Goal: Task Accomplishment & Management: Complete application form

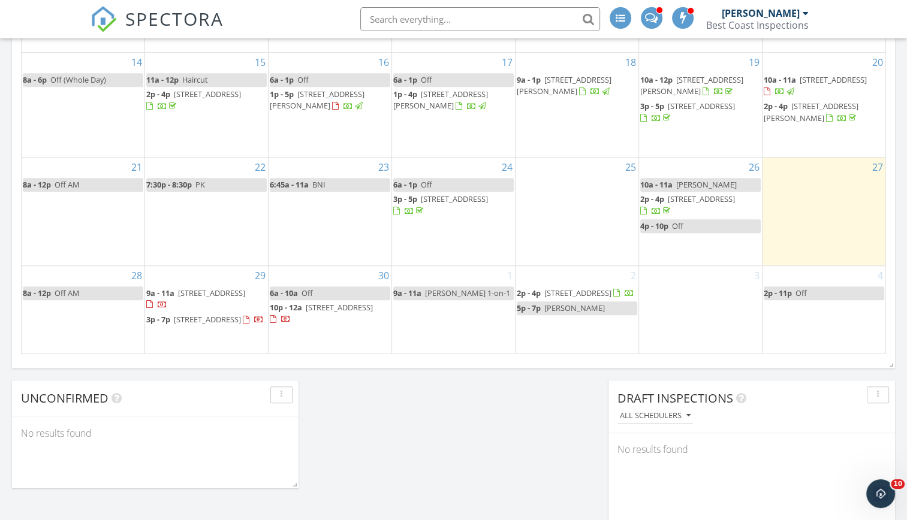
scroll to position [1259, 925]
click at [575, 333] on div "2 2p - 4p 7465 Sandborne Avenue 307, Burnaby V3N 4W7 5p - 7p Condo SILVANA" at bounding box center [576, 310] width 123 height 88
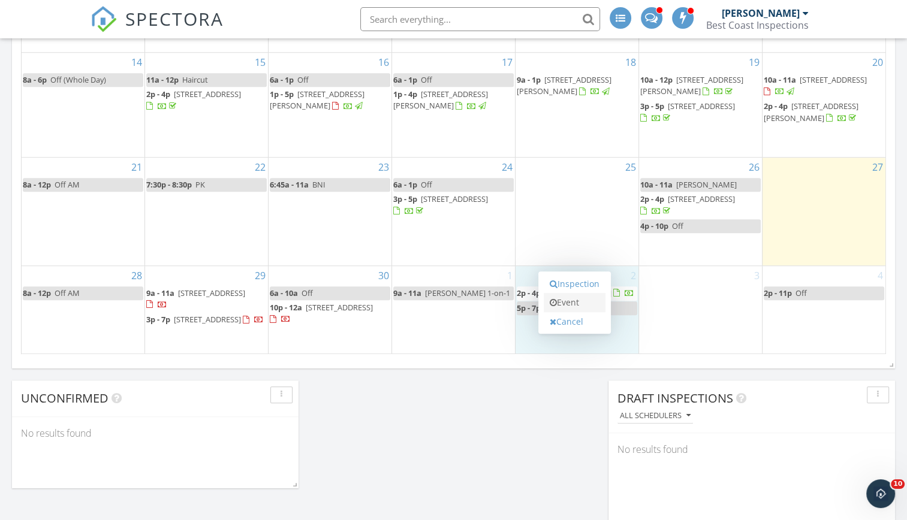
click at [574, 303] on link "Event" at bounding box center [575, 302] width 62 height 19
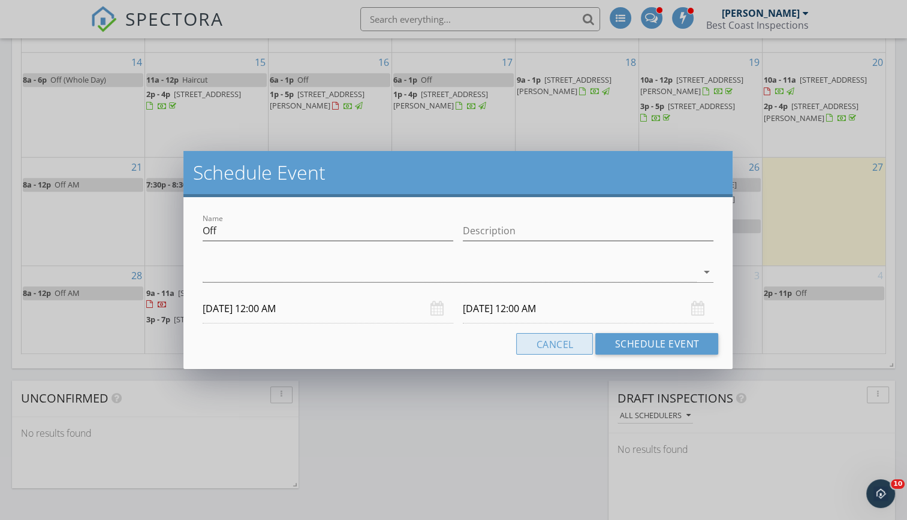
click at [535, 345] on button "Cancel" at bounding box center [554, 344] width 77 height 22
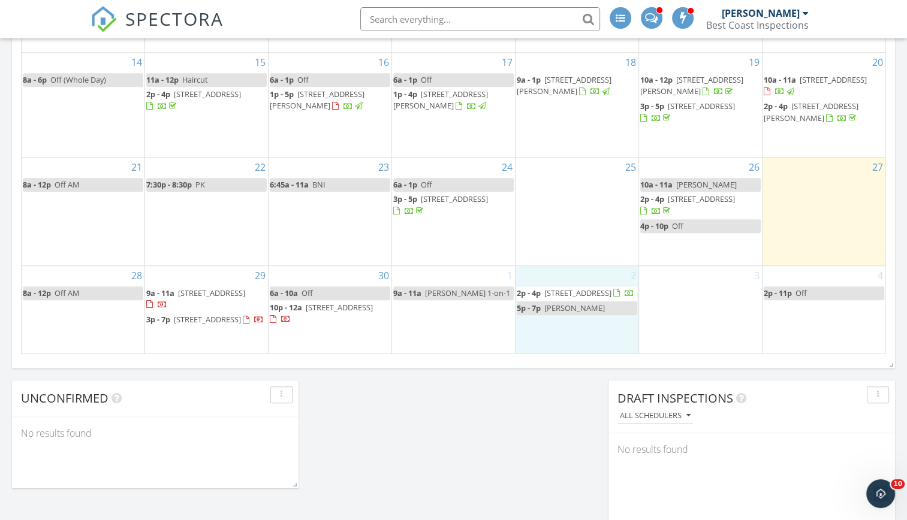
click at [565, 319] on div "2 2p - 4p 7465 Sandborne Avenue 307, Burnaby V3N 4W7 5p - 7p Condo SILVANA" at bounding box center [576, 310] width 123 height 88
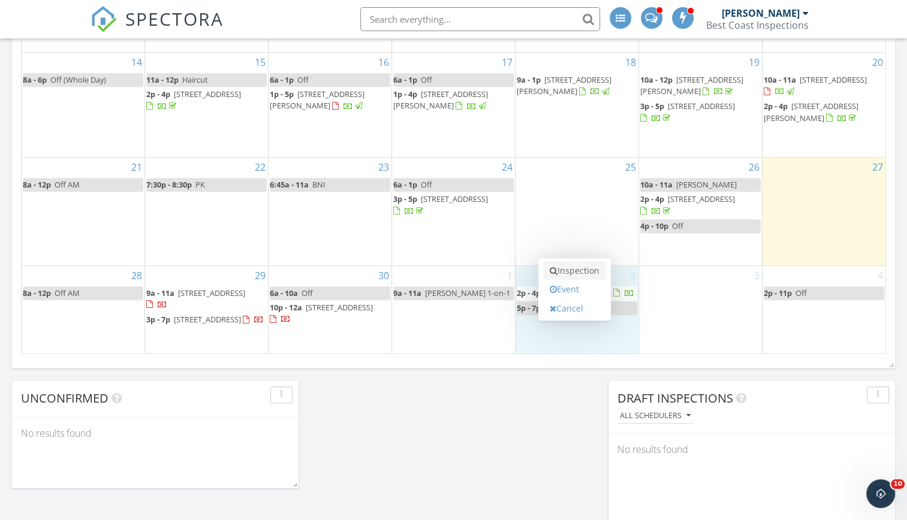
click at [587, 273] on link "Inspection" at bounding box center [575, 270] width 62 height 19
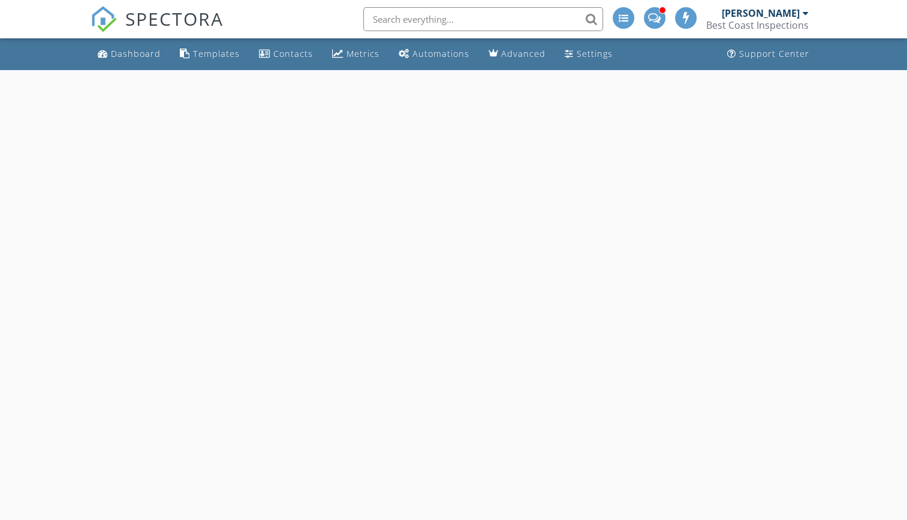
select select "9"
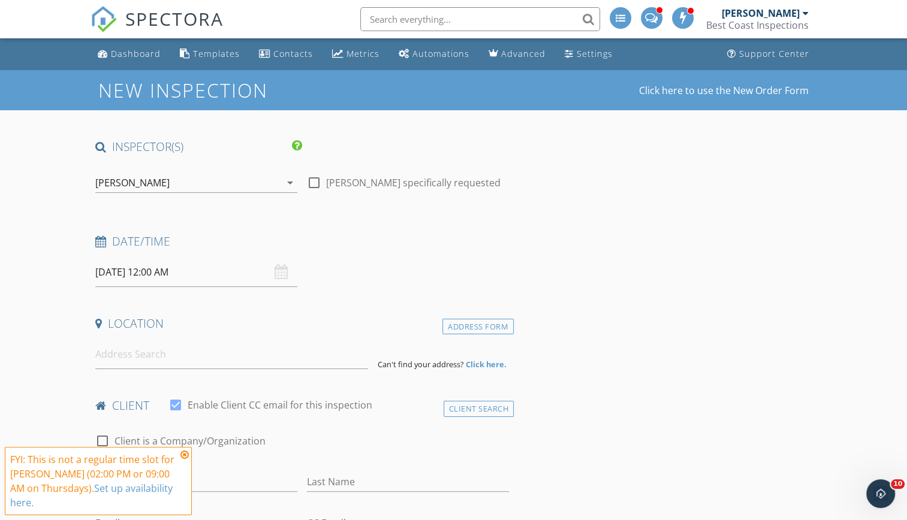
click at [213, 278] on input "[DATE] 12:00 AM" at bounding box center [196, 272] width 202 height 29
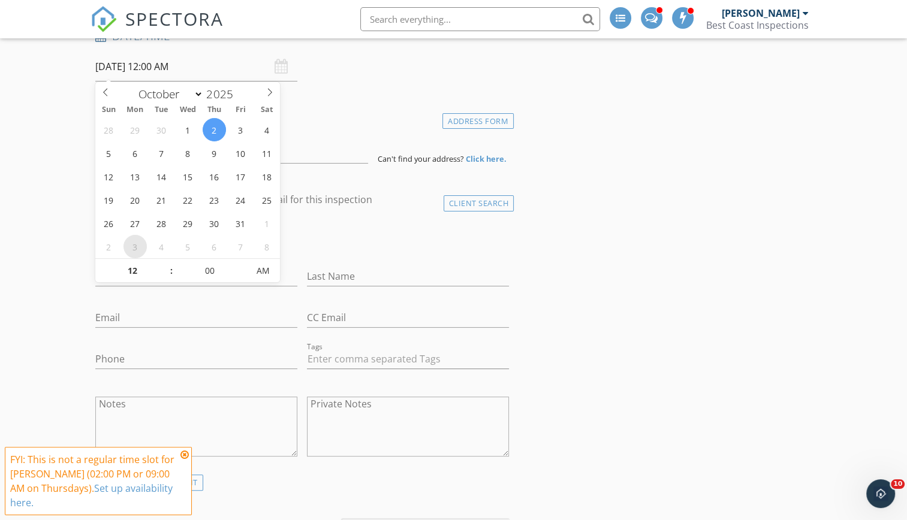
scroll to position [206, 0]
type input "01"
type input "10/02/2025 1:00 AM"
click at [163, 263] on span at bounding box center [165, 264] width 8 height 12
type input "02"
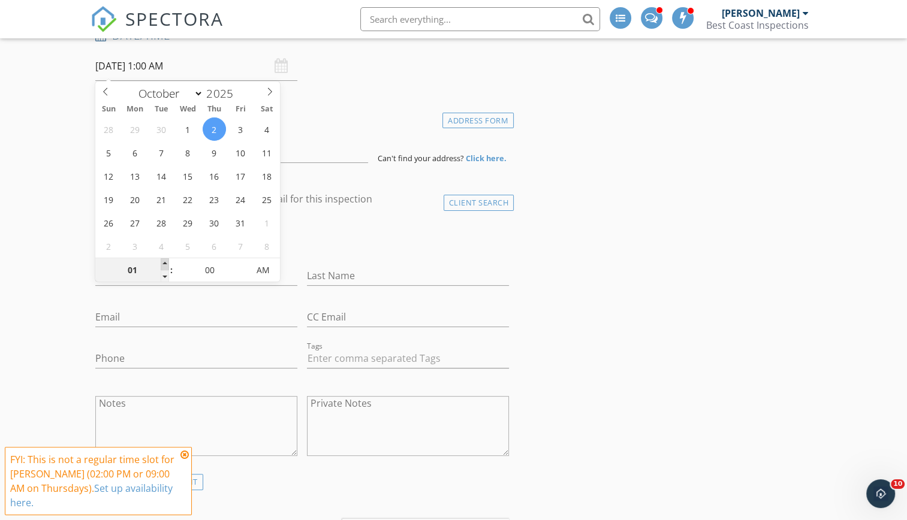
type input "10/02/2025 2:00 AM"
click at [163, 263] on span at bounding box center [165, 264] width 8 height 12
type input "03"
type input "10/02/2025 3:00 AM"
click at [163, 263] on span at bounding box center [165, 264] width 8 height 12
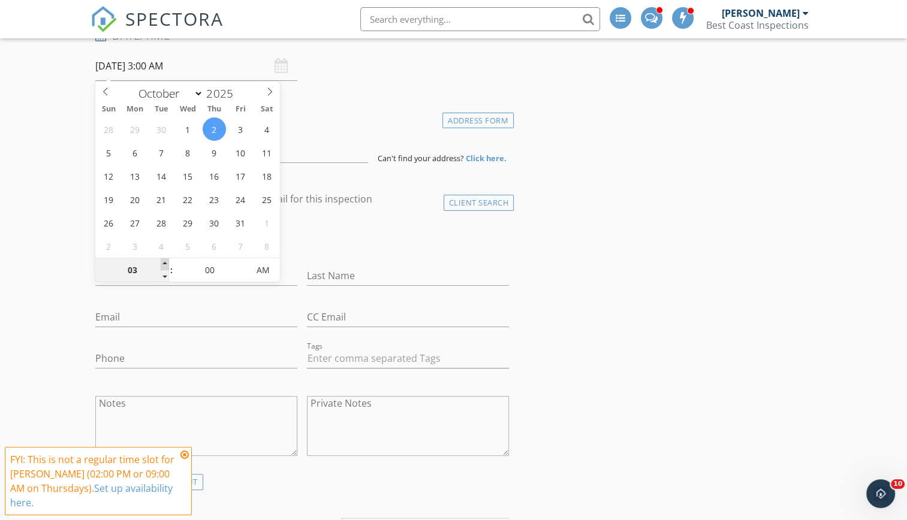
type input "04"
type input "10/02/2025 4:00 AM"
click at [163, 263] on span at bounding box center [165, 264] width 8 height 12
type input "05"
click at [163, 263] on span at bounding box center [165, 264] width 8 height 12
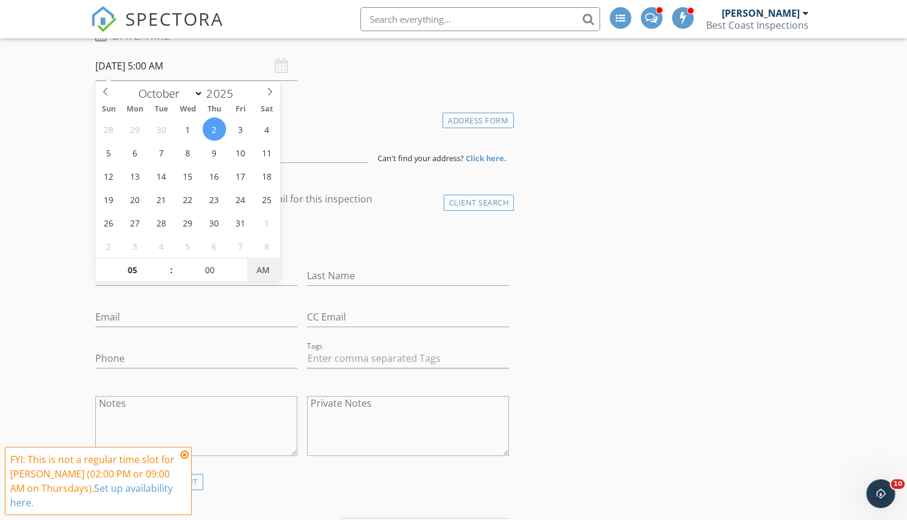
type input "[DATE] 5:00 PM"
click at [259, 268] on span "PM" at bounding box center [263, 270] width 33 height 24
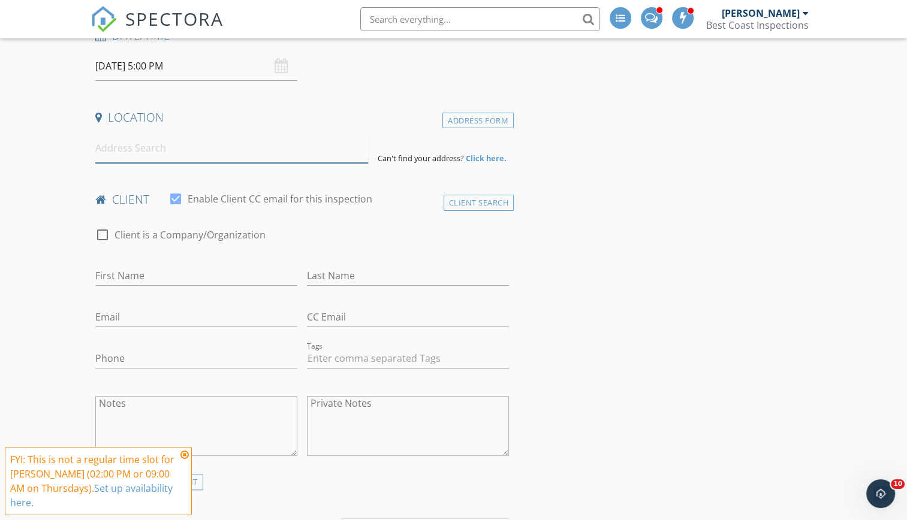
click at [129, 153] on input at bounding box center [231, 148] width 273 height 29
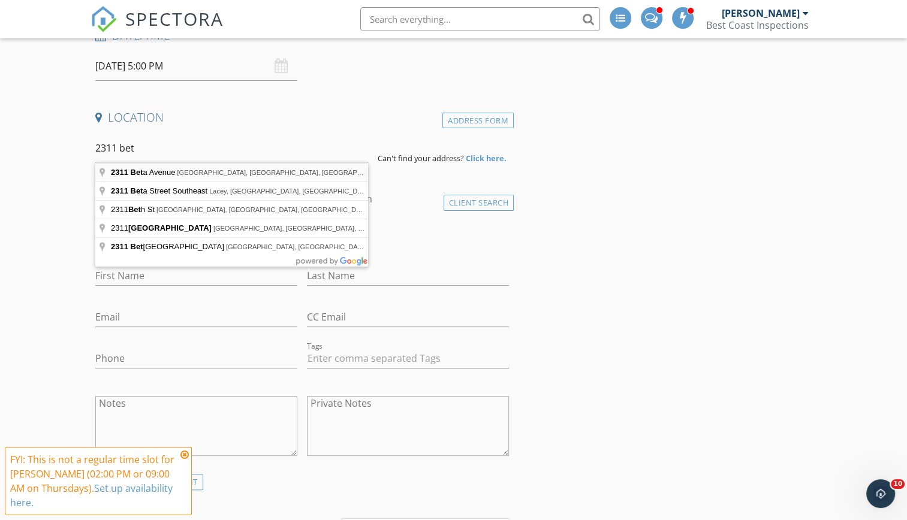
type input "2311 Beta Avenue, Burnaby, BC, Canada"
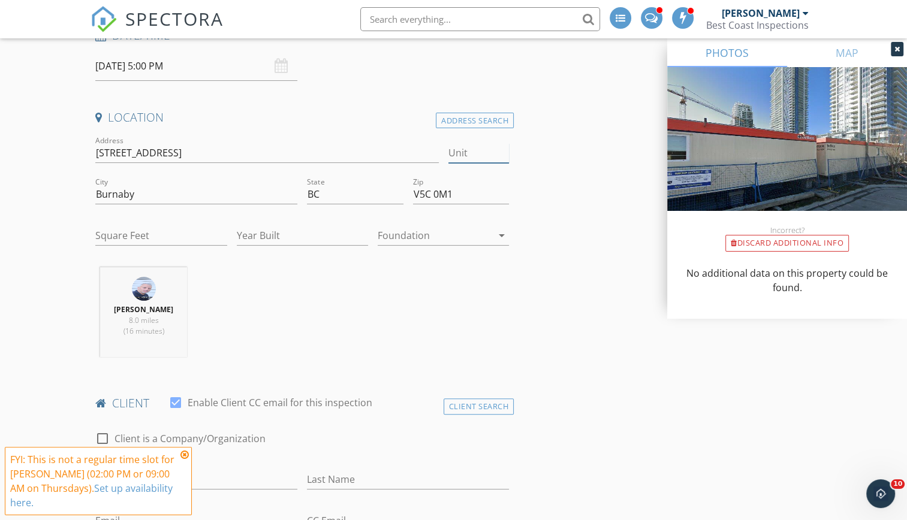
click at [479, 154] on input "Unit" at bounding box center [478, 153] width 61 height 20
type input "2408"
click at [162, 228] on input "Square Feet" at bounding box center [160, 236] width 131 height 20
type input "754"
click at [252, 238] on input "Year Built" at bounding box center [302, 236] width 131 height 20
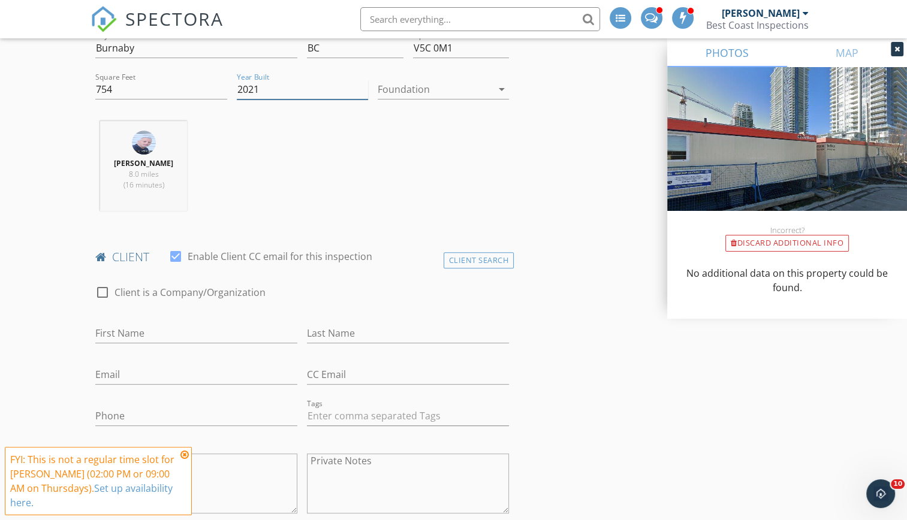
scroll to position [356, 0]
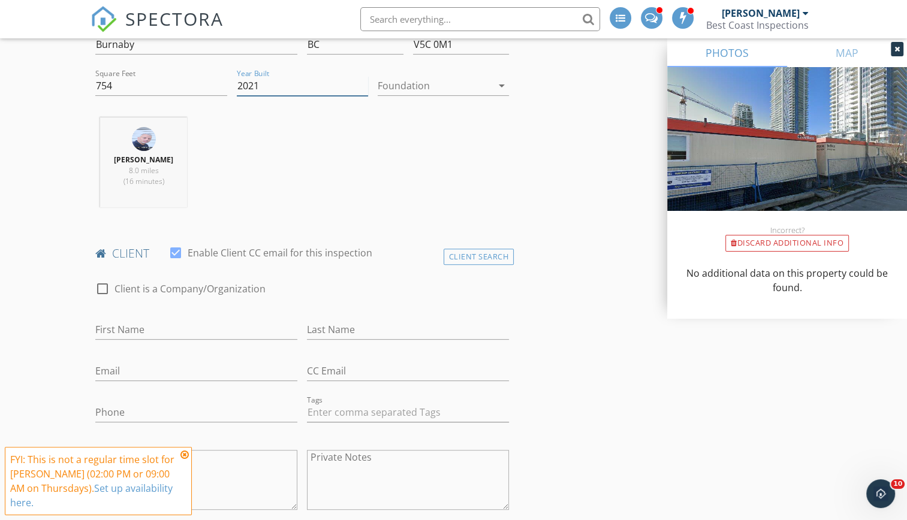
type input "2021"
click at [166, 322] on input "First Name" at bounding box center [196, 330] width 202 height 20
type input "Meral"
click at [345, 330] on input "Last Name" at bounding box center [408, 330] width 202 height 20
type input "Calimli"
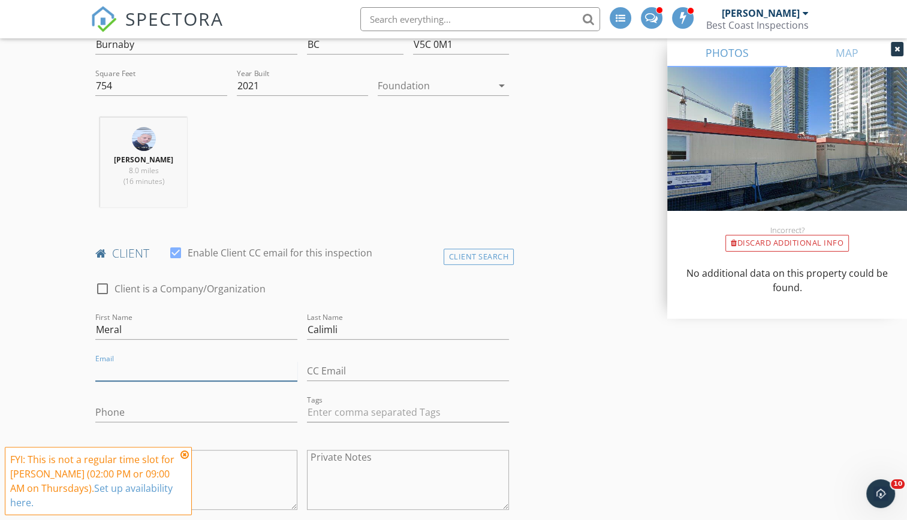
click at [144, 364] on input "Email" at bounding box center [196, 371] width 202 height 20
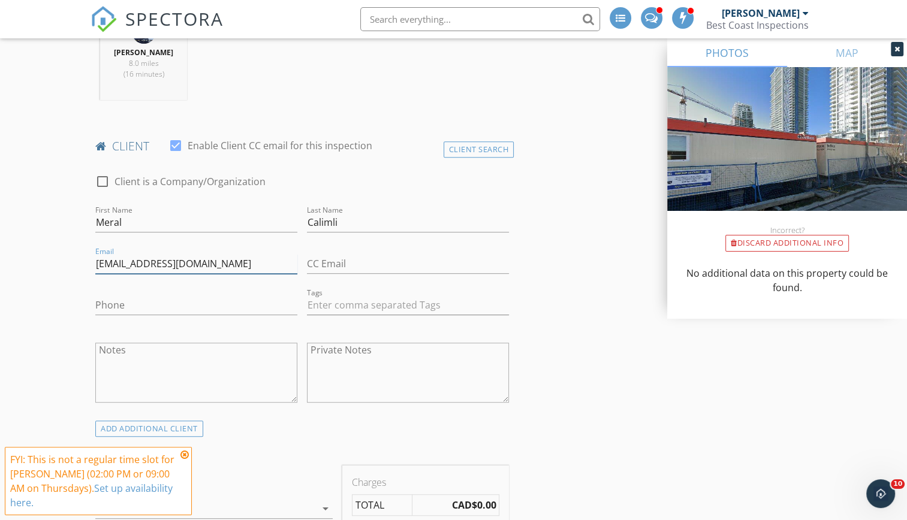
type input "meralcalimli0@gmail.com"
click at [122, 295] on input "Phone" at bounding box center [196, 305] width 202 height 20
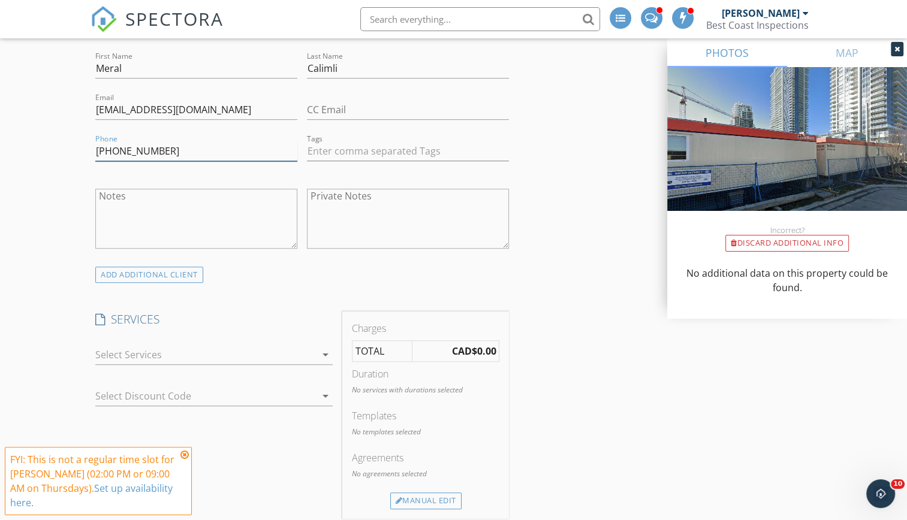
scroll to position [619, 0]
type input "604-679-2411"
click at [319, 352] on icon "arrow_drop_down" at bounding box center [325, 353] width 14 height 14
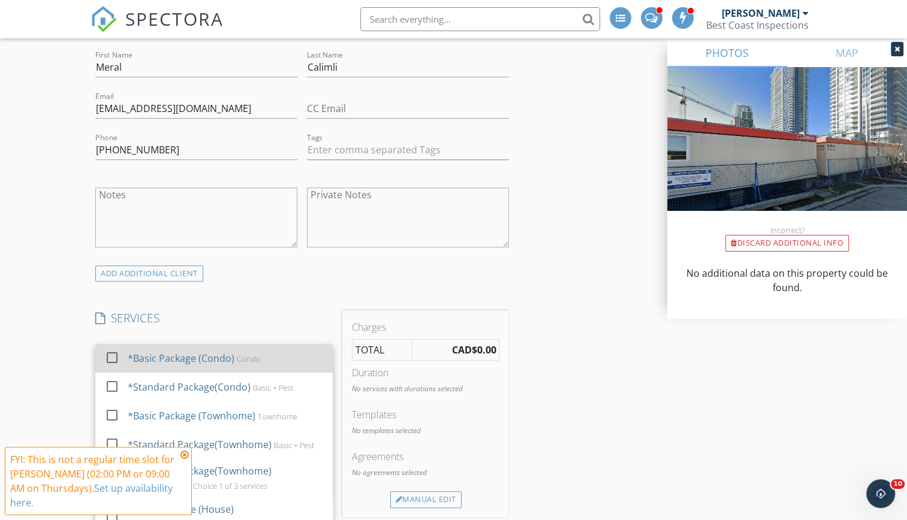
click at [110, 358] on div at bounding box center [112, 358] width 20 height 20
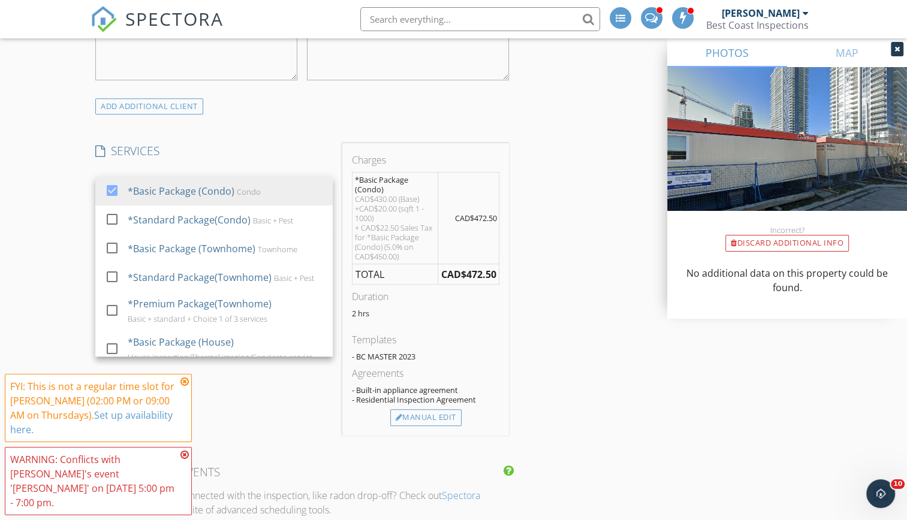
scroll to position [884, 0]
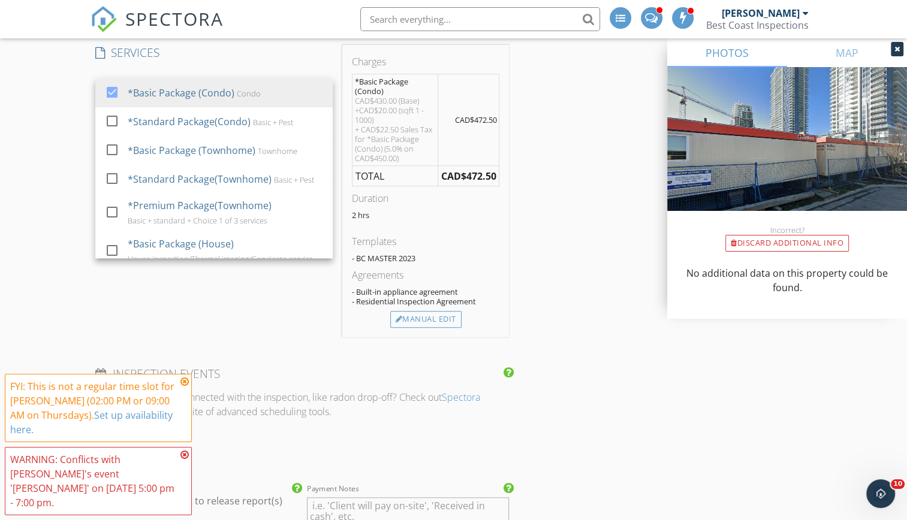
click at [182, 387] on icon at bounding box center [184, 382] width 8 height 10
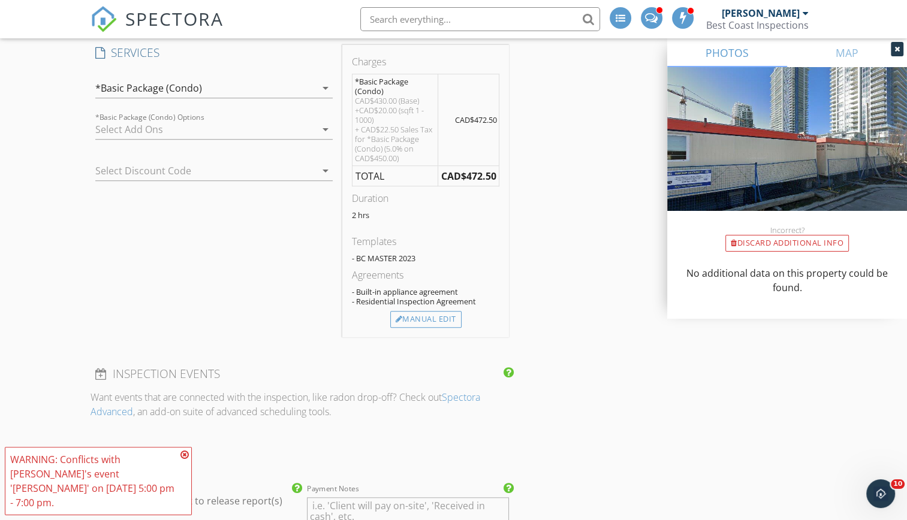
click at [186, 460] on icon at bounding box center [184, 455] width 8 height 10
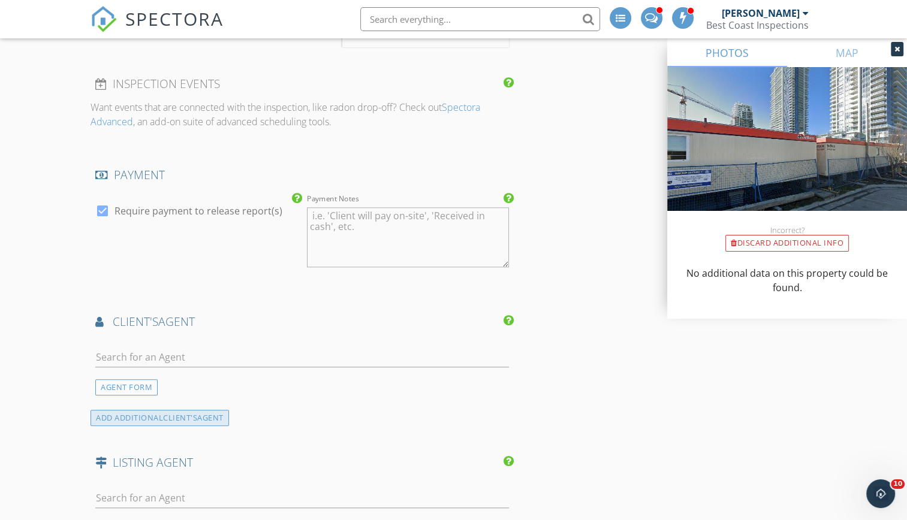
scroll to position [1181, 0]
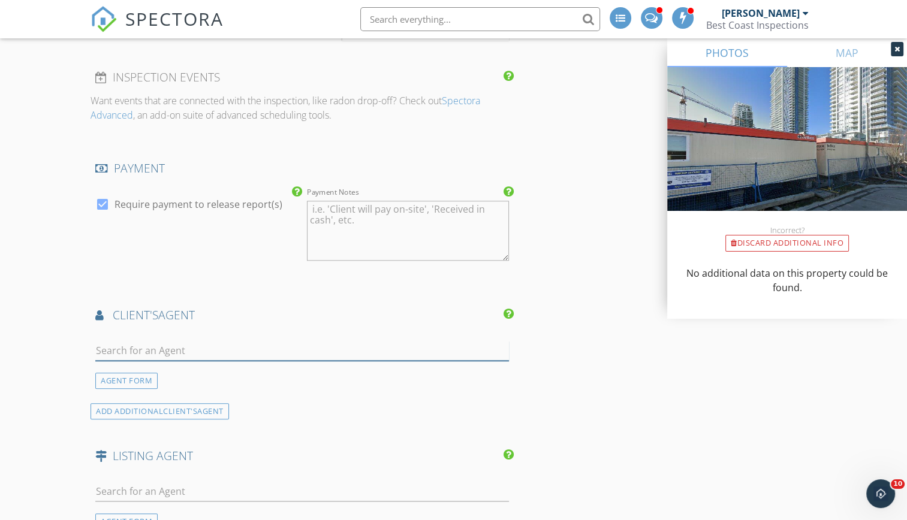
click at [163, 350] on input "text" at bounding box center [302, 351] width 414 height 20
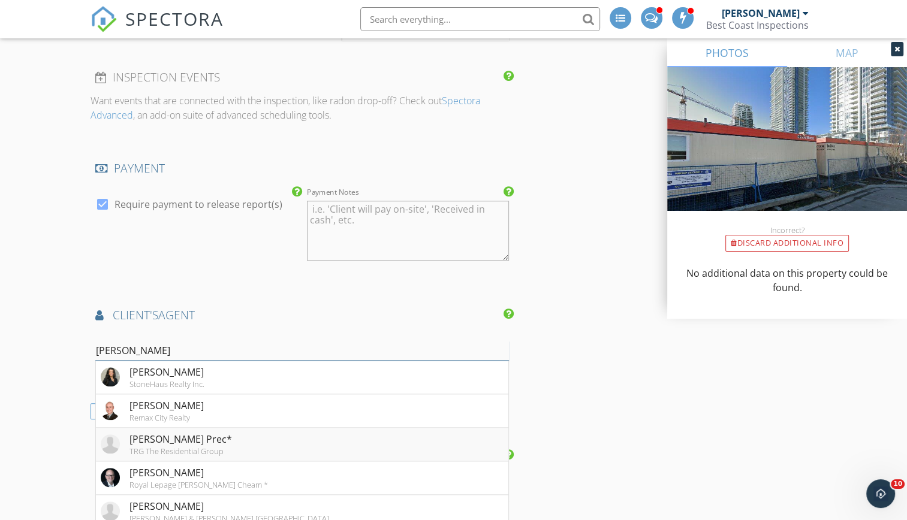
scroll to position [1223, 0]
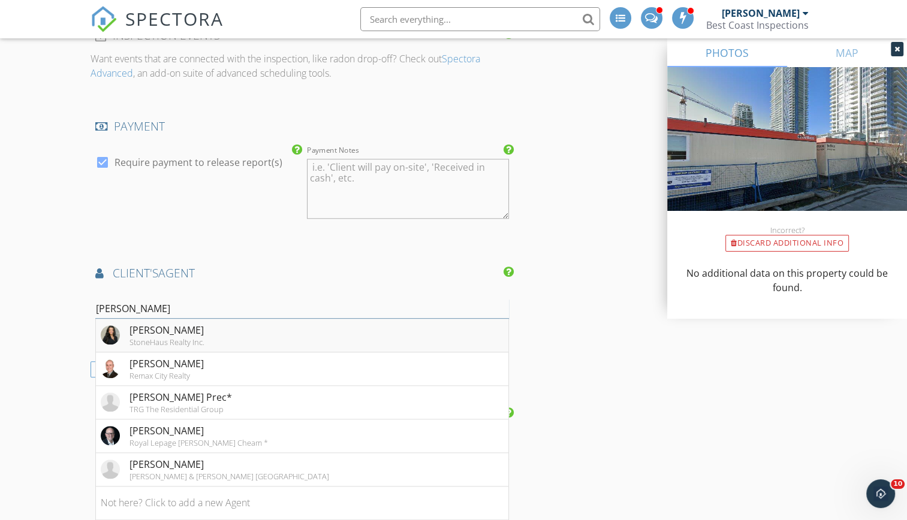
type input "silvana"
click at [176, 326] on div "Silvana Azurdia" at bounding box center [166, 330] width 75 height 14
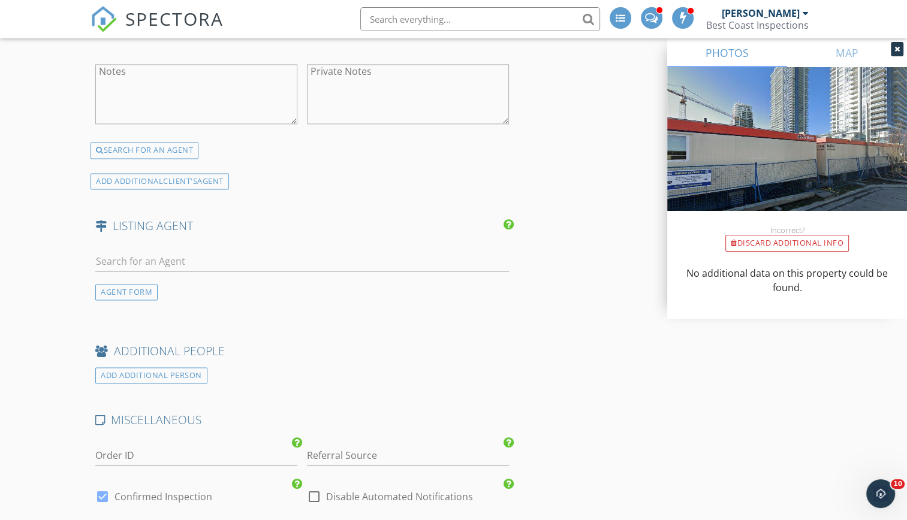
scroll to position [1661, 0]
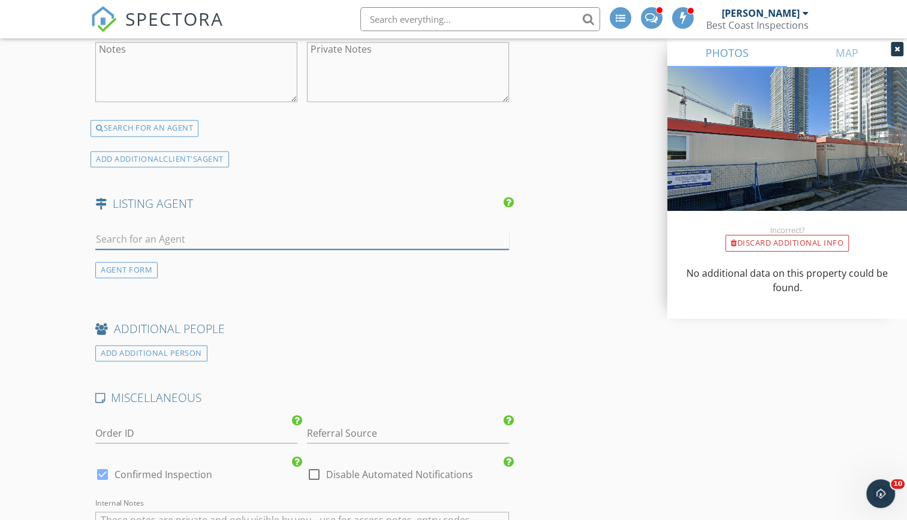
click at [186, 235] on input "text" at bounding box center [302, 240] width 414 height 20
type input "josie wils"
click at [159, 266] on div "No results found. Click to add a new Agent" at bounding box center [191, 266] width 180 height 14
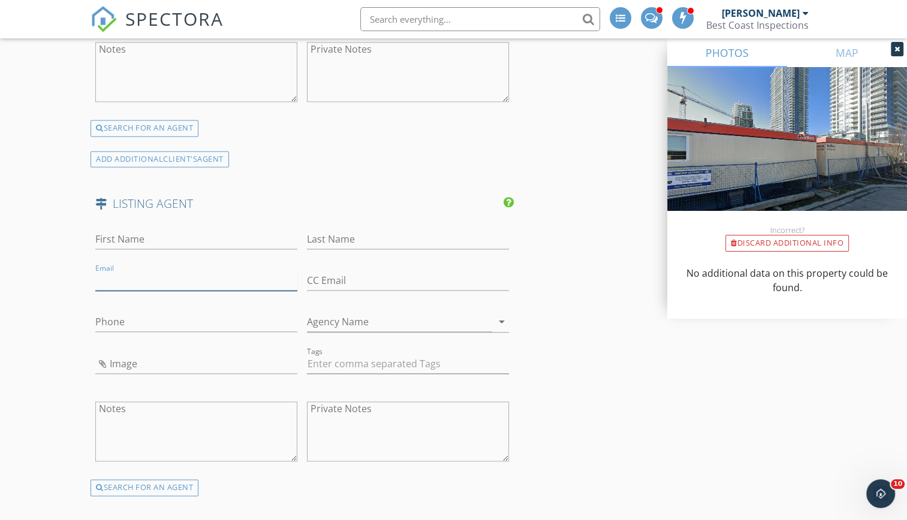
paste input "lty.com"
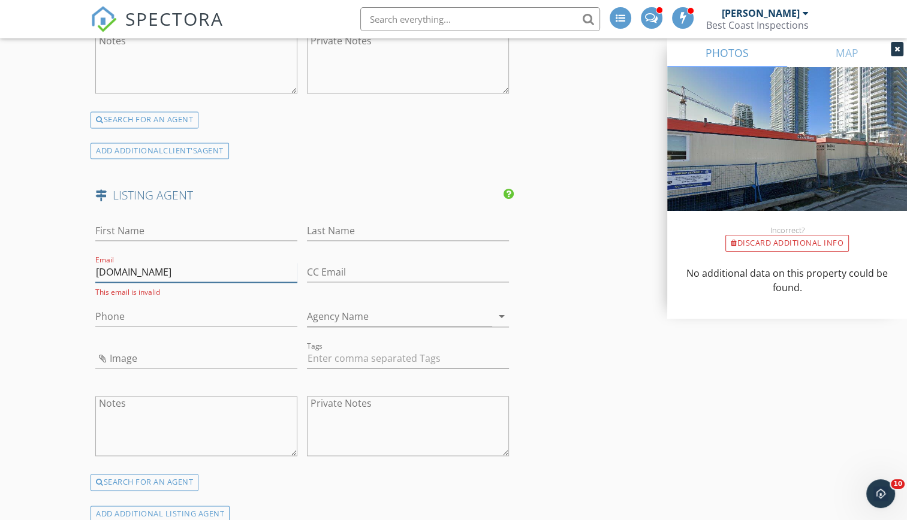
drag, startPoint x: 149, startPoint y: 267, endPoint x: 89, endPoint y: 273, distance: 60.8
paste input "josie@josiewilsonrea"
type input "josie@josiewilsonrealty.com"
click at [152, 222] on input "First Name" at bounding box center [196, 231] width 202 height 20
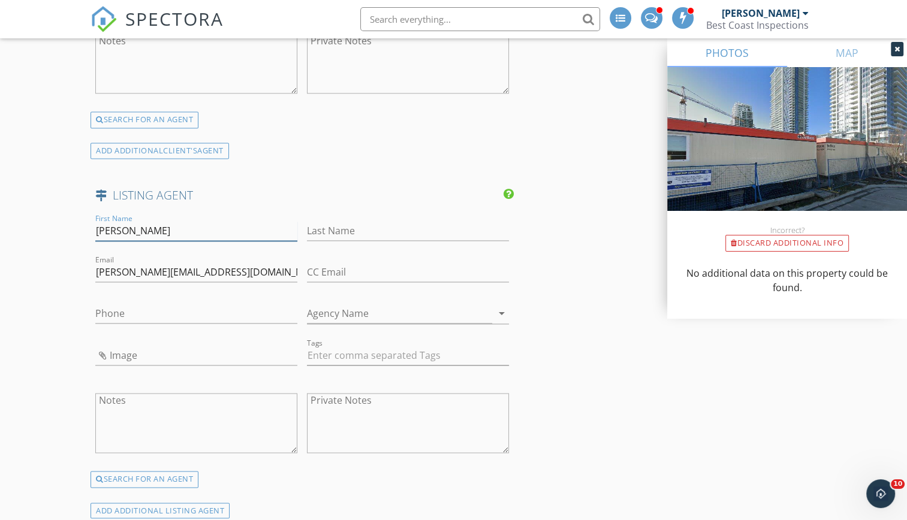
type input "Josie"
click at [375, 222] on input "Last Name" at bounding box center [408, 231] width 202 height 20
type input "Wilson"
click at [120, 314] on input "Phone" at bounding box center [196, 314] width 202 height 20
type input "604-314-2894"
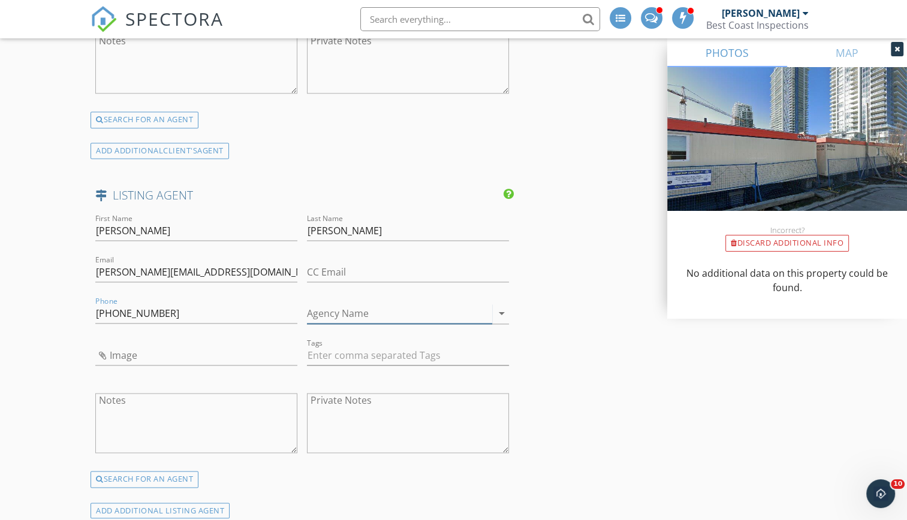
click at [348, 306] on input "Agency Name" at bounding box center [399, 314] width 185 height 20
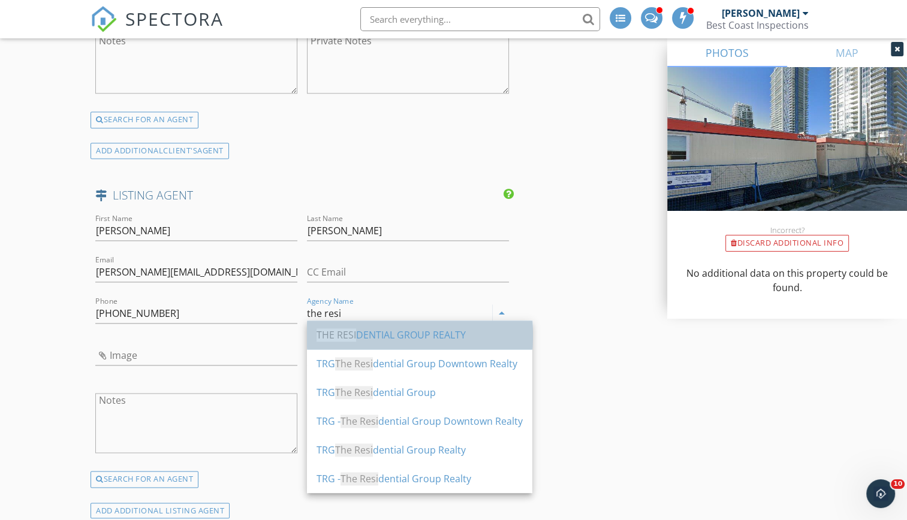
click at [442, 335] on div "THE RESI DENTIAL GROUP REALTY" at bounding box center [419, 335] width 206 height 14
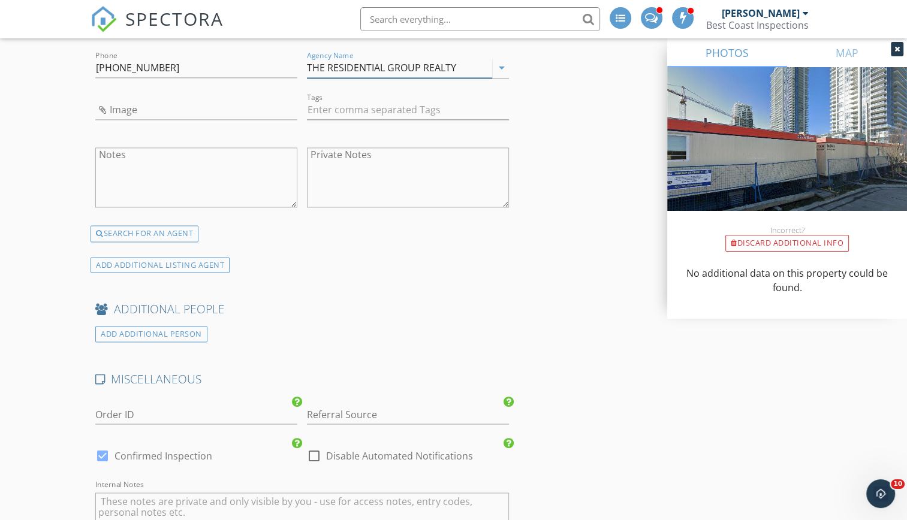
scroll to position [1918, 0]
type input "THE RESIDENTIAL GROUP REALTY"
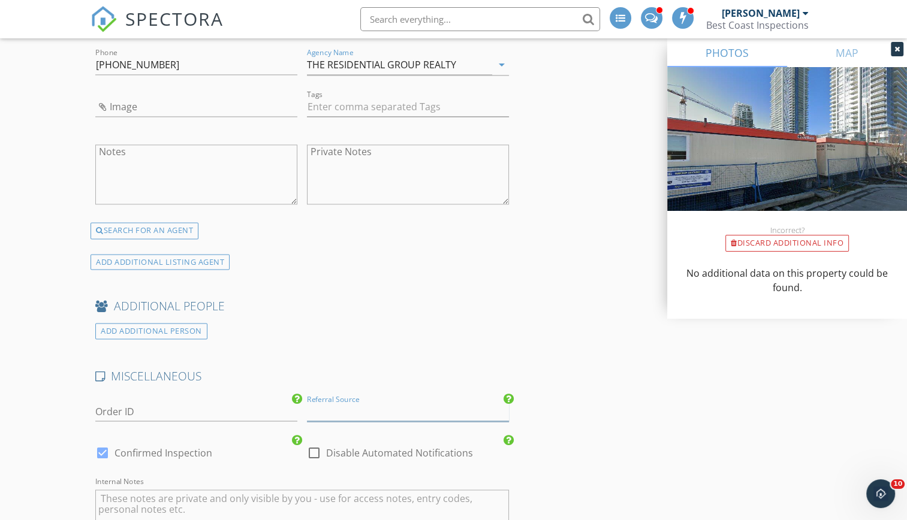
click at [381, 402] on input "Referral Source" at bounding box center [408, 412] width 202 height 20
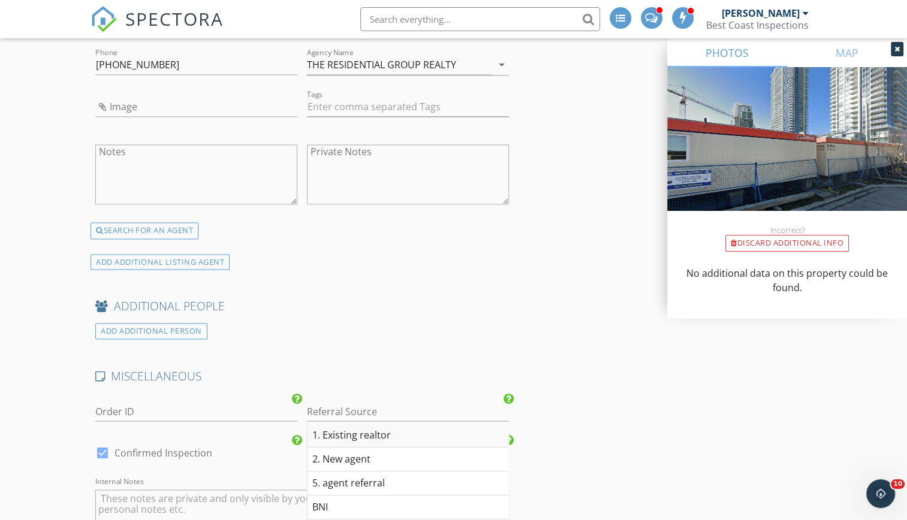
click at [372, 429] on div "1. Existing realtor" at bounding box center [407, 435] width 201 height 24
type input "1. Existing realtor"
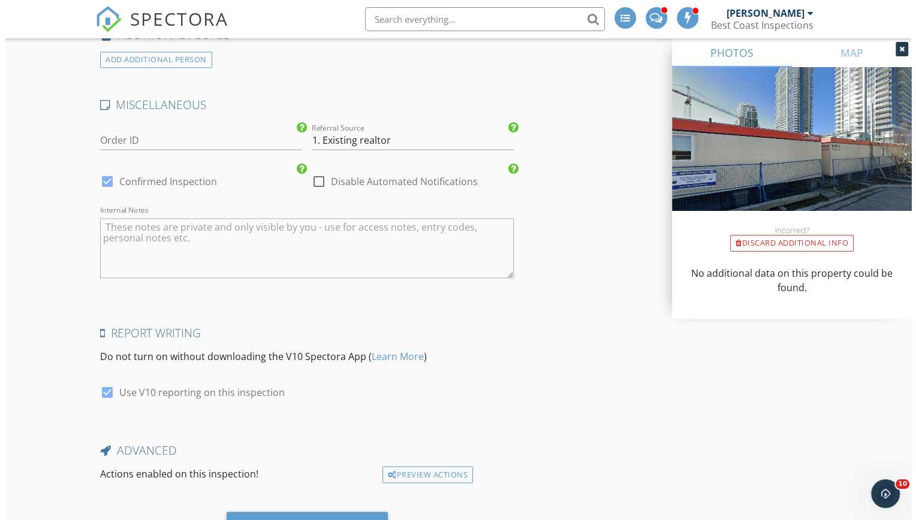
scroll to position [2244, 0]
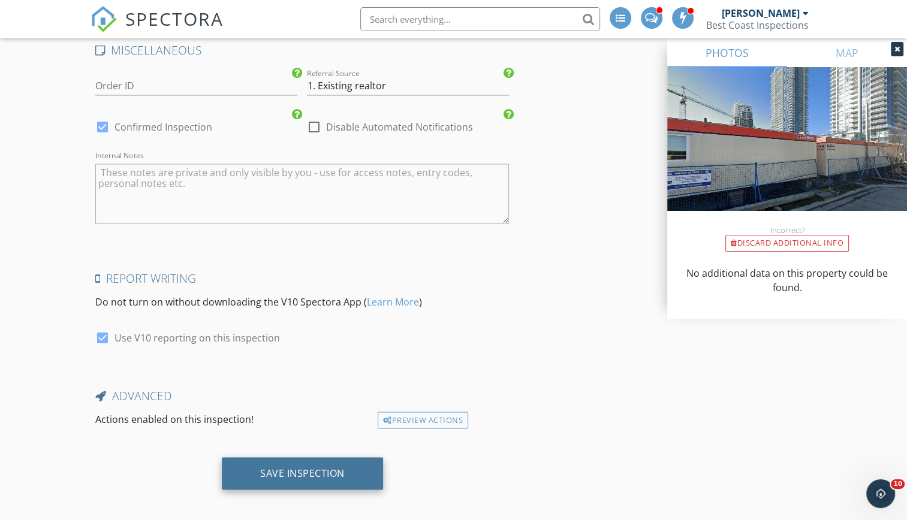
click at [321, 467] on div "Save Inspection" at bounding box center [302, 473] width 85 height 12
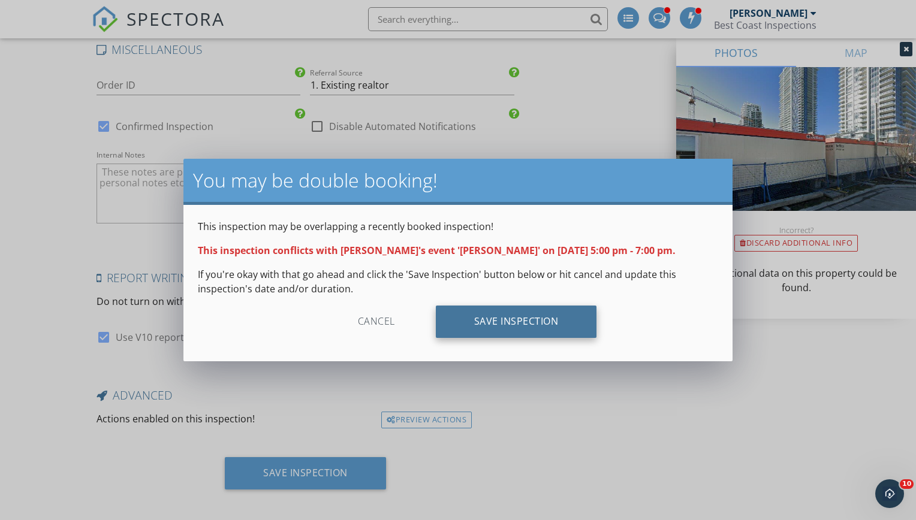
click at [499, 321] on div "Save Inspection" at bounding box center [516, 322] width 161 height 32
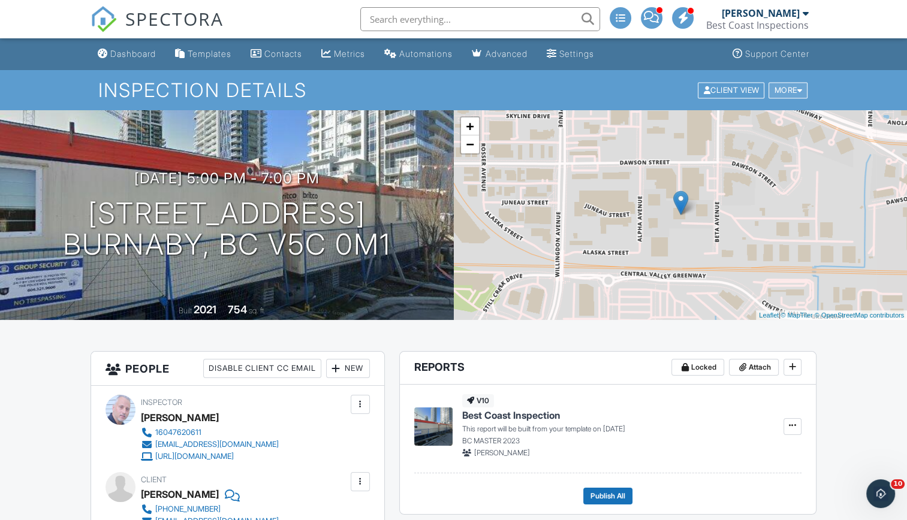
click at [784, 89] on div "More" at bounding box center [787, 90] width 39 height 16
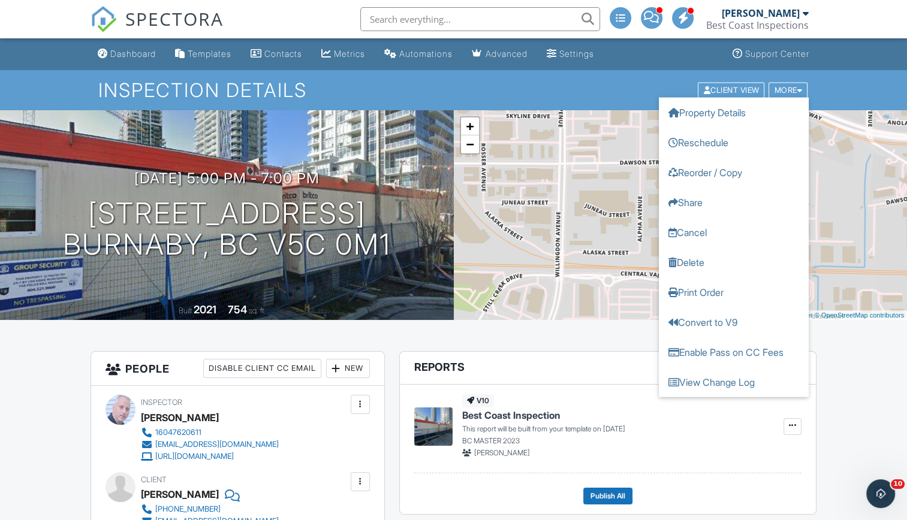
click at [804, 14] on div at bounding box center [805, 13] width 6 height 10
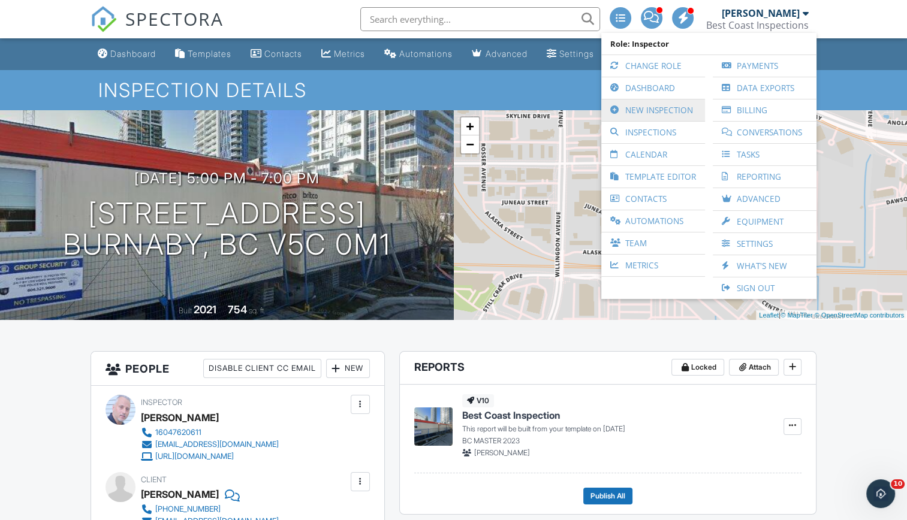
click at [671, 108] on link "New Inspection" at bounding box center [653, 110] width 92 height 22
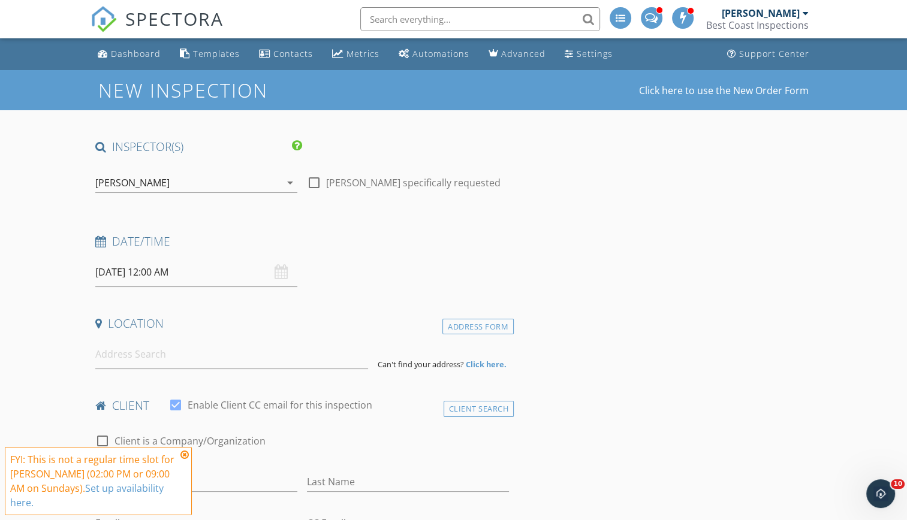
click at [197, 278] on input "09/28/2025 12:00 AM" at bounding box center [196, 272] width 202 height 29
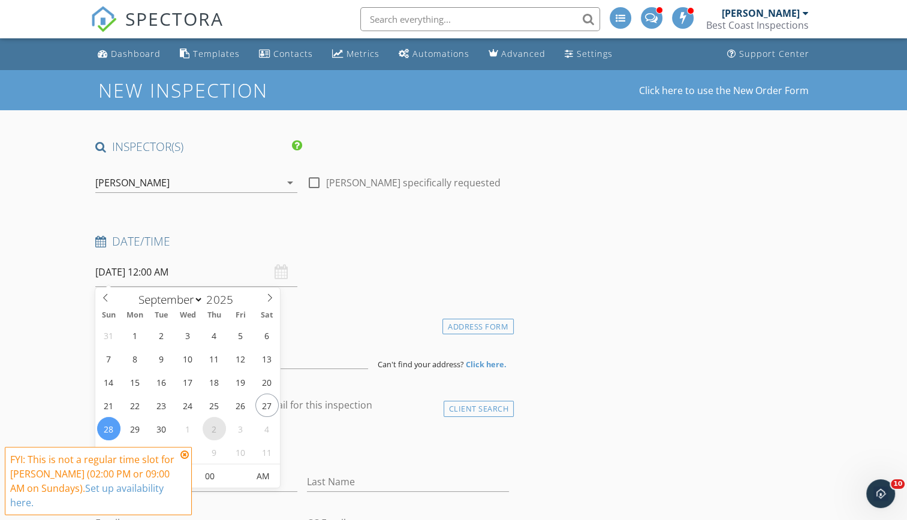
select select "9"
type input "[DATE] 12:00 AM"
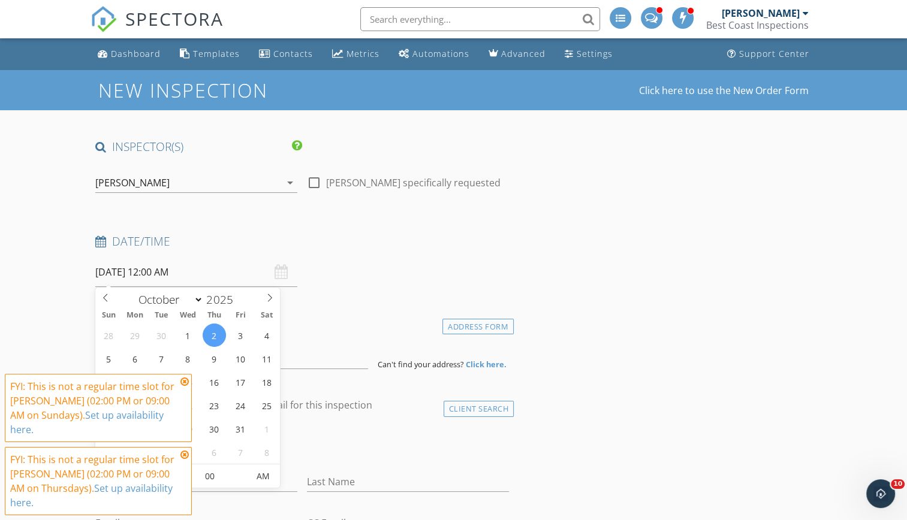
click at [406, 264] on div "Date/Time 10/02/2025 12:00 AM" at bounding box center [301, 260] width 423 height 53
click at [204, 273] on input "10/02/2025 12:00 AM" at bounding box center [196, 272] width 202 height 29
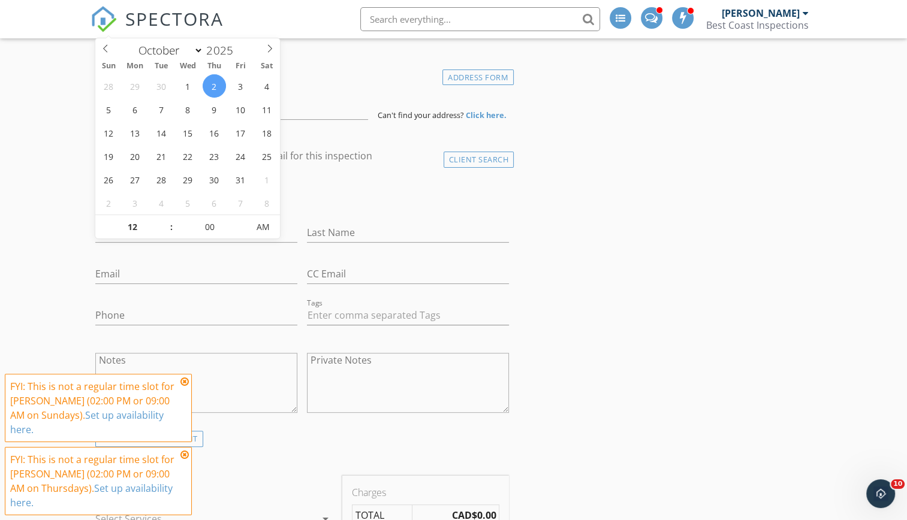
scroll to position [251, 0]
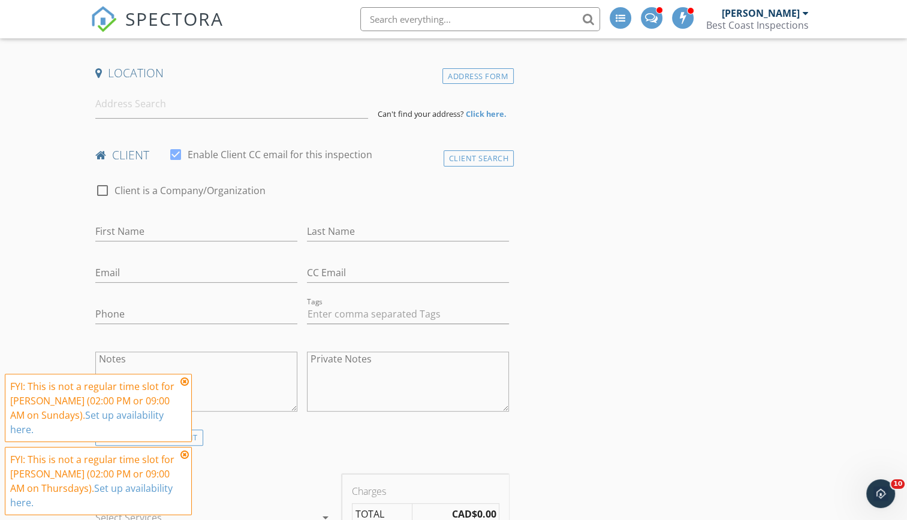
click at [185, 387] on icon at bounding box center [184, 382] width 8 height 10
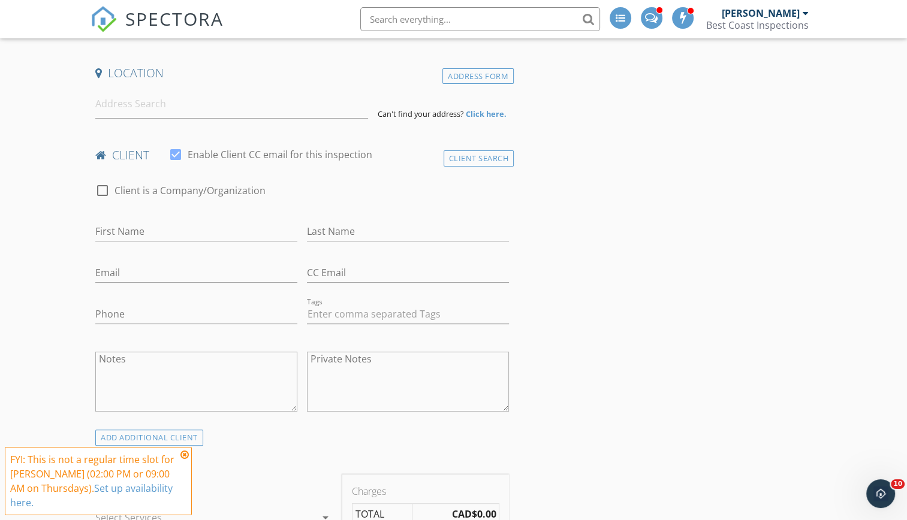
click at [185, 454] on icon at bounding box center [184, 455] width 8 height 10
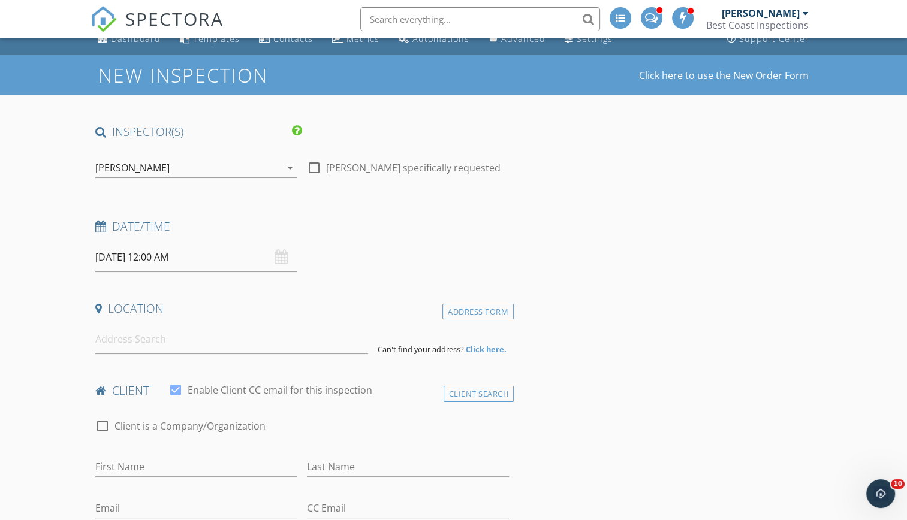
scroll to position [7, 0]
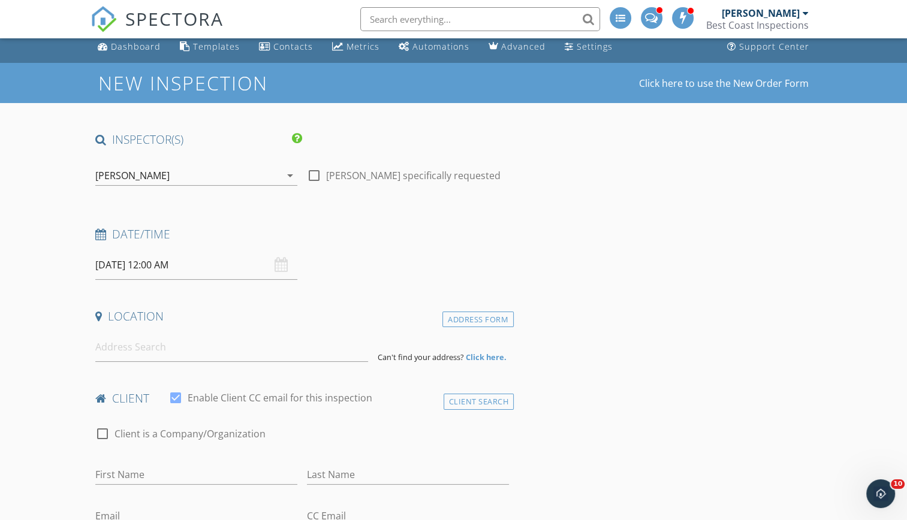
click at [158, 266] on input "10/02/2025 12:00 AM" at bounding box center [196, 265] width 202 height 29
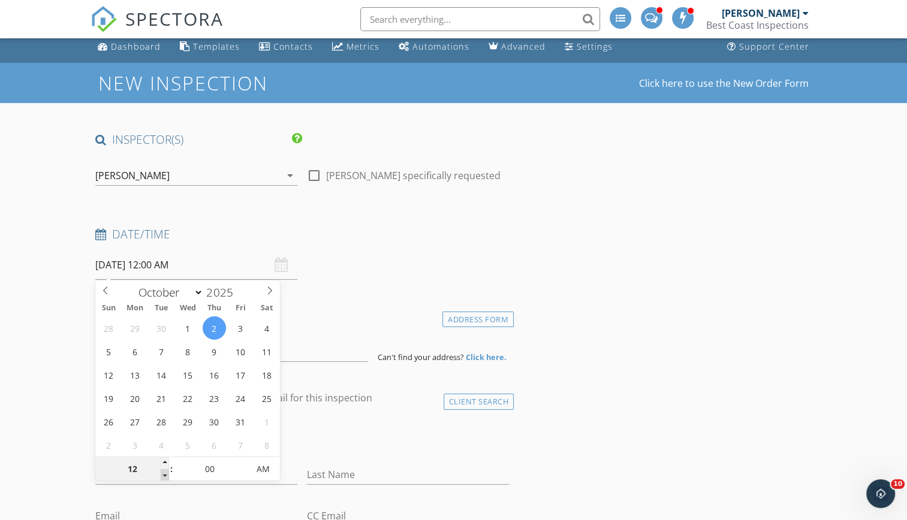
type input "11"
type input "10/02/2025 11:00 PM"
click at [166, 476] on span at bounding box center [165, 475] width 8 height 12
type input "10"
type input "10/02/2025 10:00 PM"
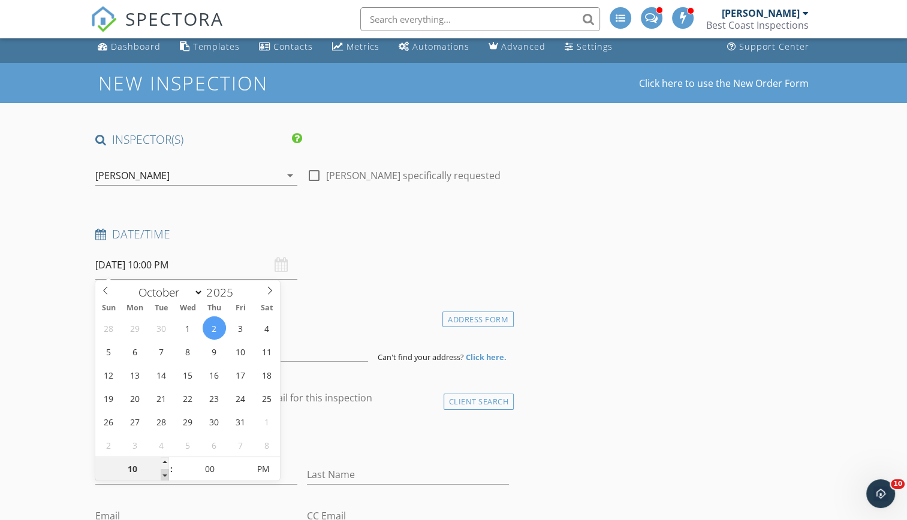
click at [166, 476] on span at bounding box center [165, 475] width 8 height 12
type input "09"
type input "10/02/2025 9:00 PM"
click at [166, 476] on span at bounding box center [165, 475] width 8 height 12
type input "08"
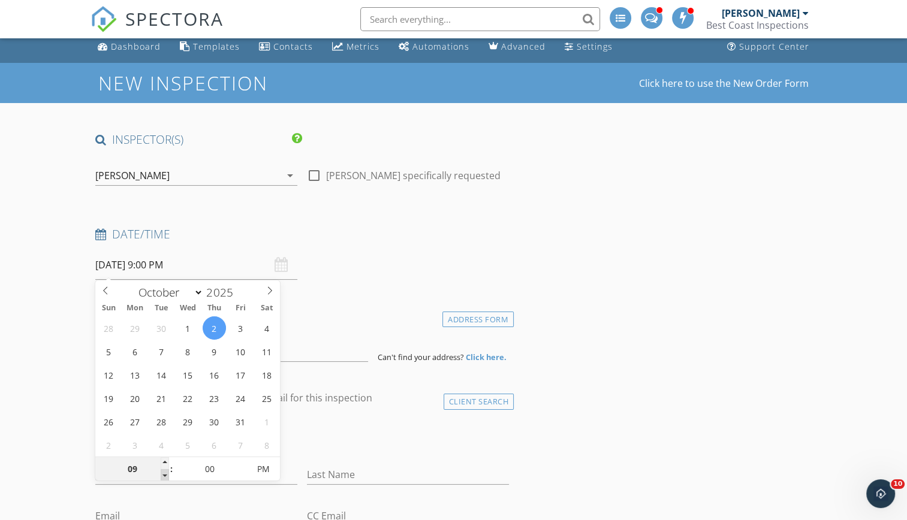
type input "10/02/2025 8:00 PM"
click at [167, 476] on span at bounding box center [165, 475] width 8 height 12
type input "09"
drag, startPoint x: 167, startPoint y: 476, endPoint x: 164, endPoint y: 459, distance: 17.0
click at [164, 459] on span at bounding box center [165, 463] width 8 height 12
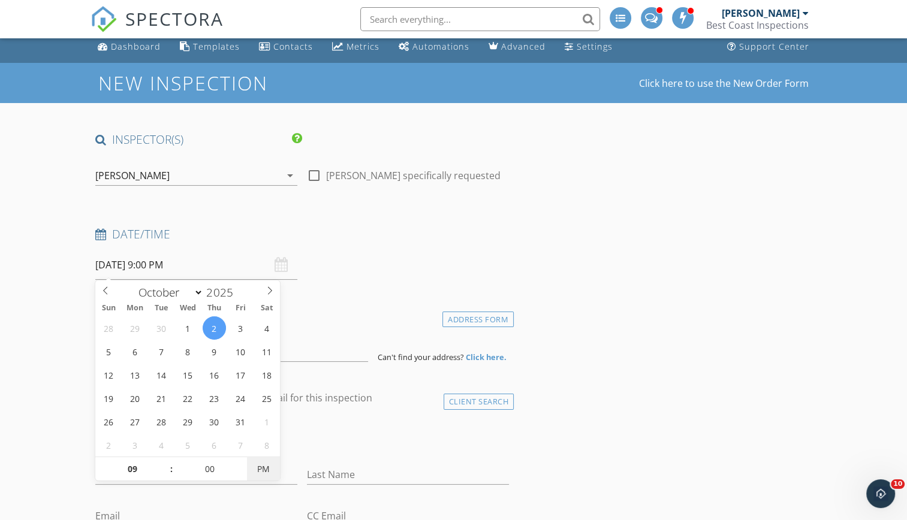
type input "10/02/2025 9:00 AM"
click at [260, 467] on span "AM" at bounding box center [263, 469] width 33 height 24
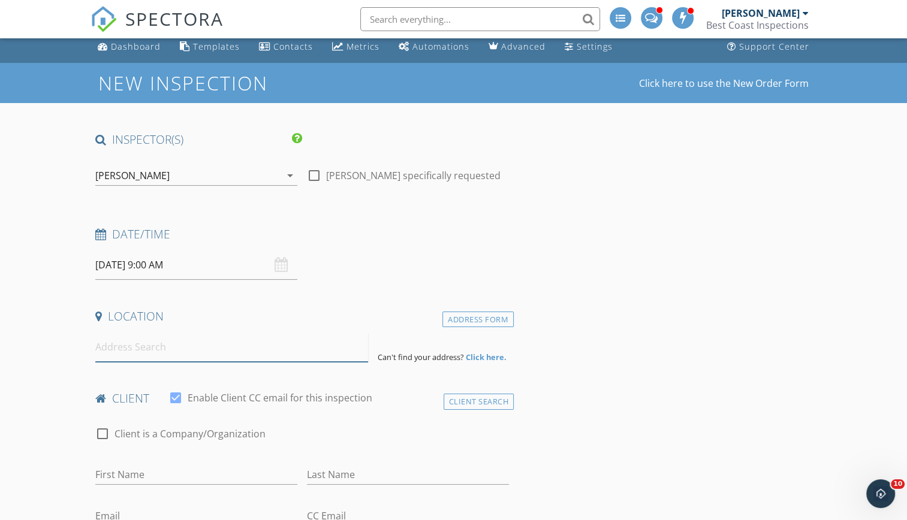
click at [174, 348] on input at bounding box center [231, 347] width 273 height 29
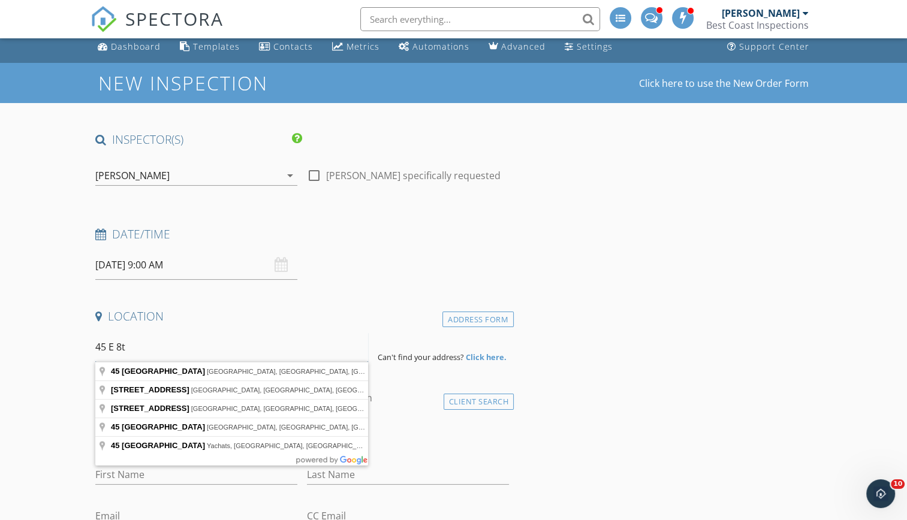
type input "45 E 8th"
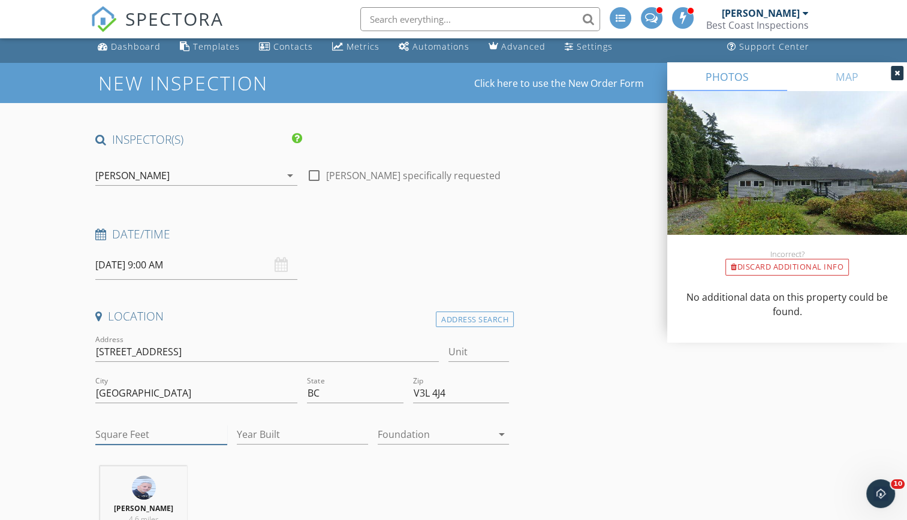
click at [149, 433] on input "Square Feet" at bounding box center [160, 435] width 131 height 20
type input "1871"
click at [261, 433] on input "Year Built" at bounding box center [302, 435] width 131 height 20
type input "2025"
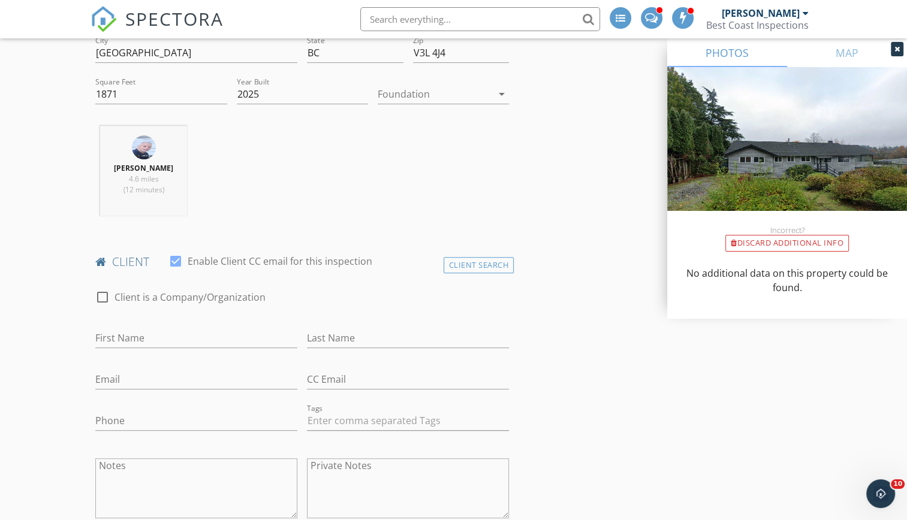
scroll to position [351, 0]
click at [174, 333] on input "First Name" at bounding box center [196, 335] width 202 height 20
type input "David and Chelsea"
click at [328, 334] on input "Last Name" at bounding box center [408, 335] width 202 height 20
type input "Ester"
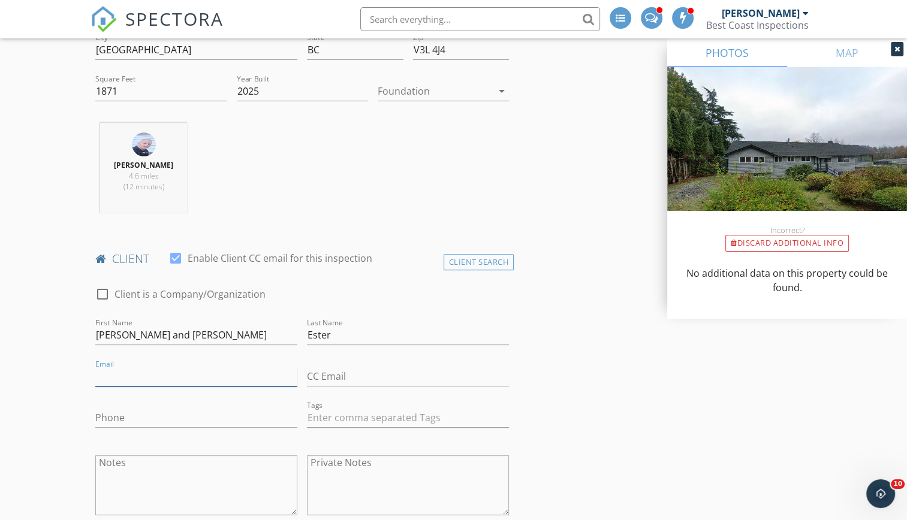
click at [158, 374] on input "Email" at bounding box center [196, 377] width 202 height 20
type input "d.f.ester.91@gmail.com"
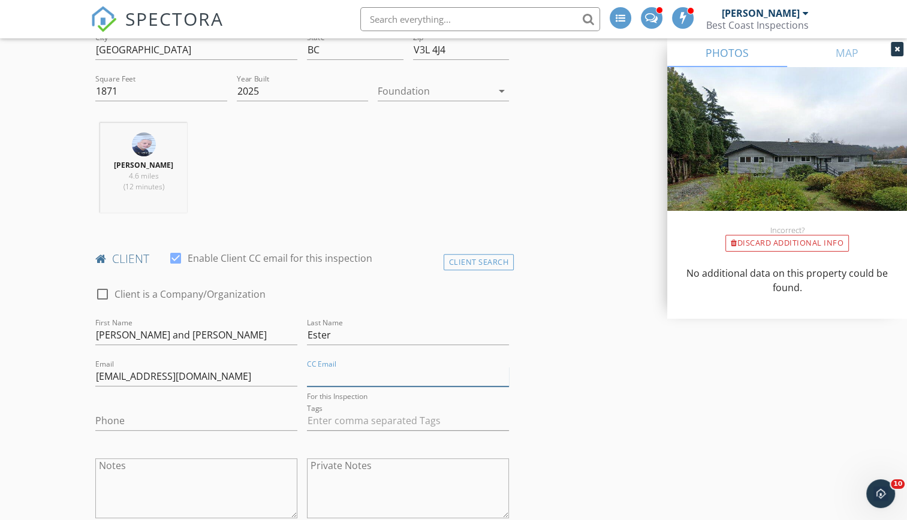
click at [336, 376] on input "CC Email" at bounding box center [408, 377] width 202 height 20
type input "chelsea"
click at [177, 337] on input "David and Chelsea" at bounding box center [196, 335] width 202 height 20
type input "David and Chelseigh"
click at [343, 375] on input "chelsea" at bounding box center [408, 377] width 202 height 20
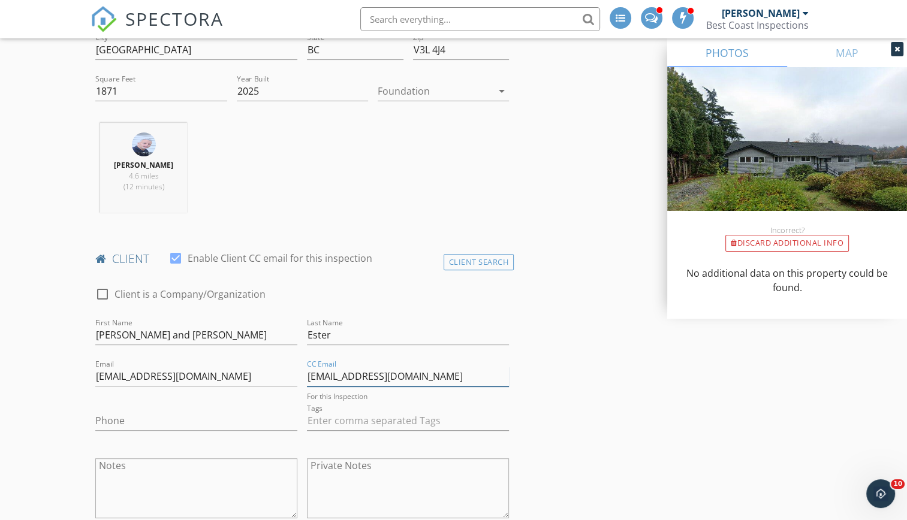
type input "chelseighmandin@gmail.com"
click at [121, 415] on input "Phone" at bounding box center [196, 421] width 202 height 20
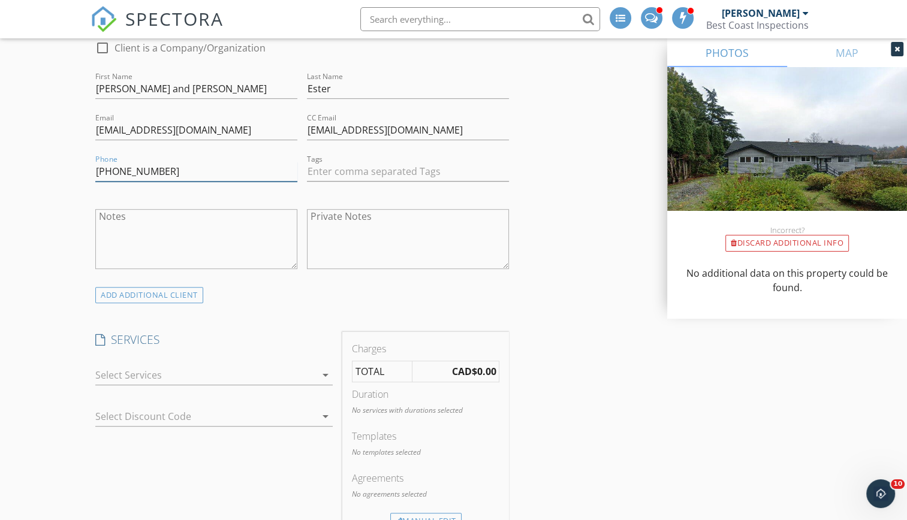
scroll to position [603, 0]
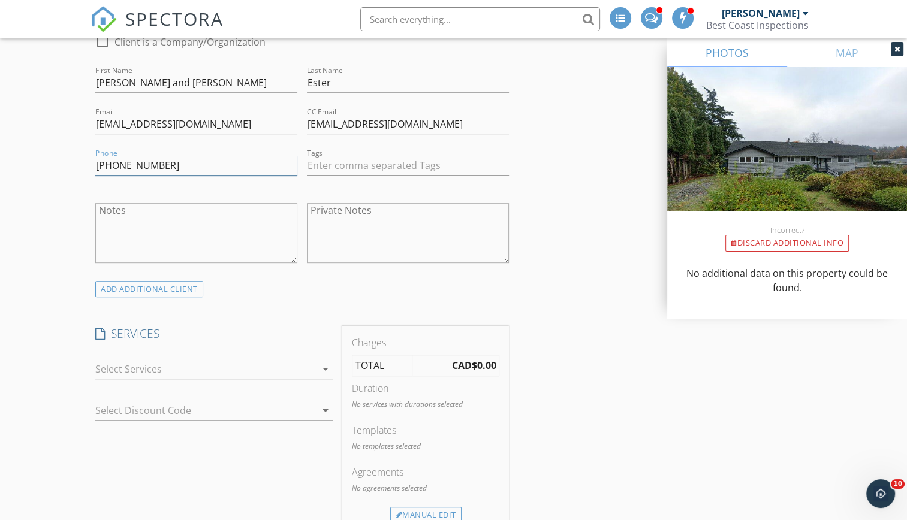
type input "778-889-9646"
click at [320, 367] on icon "arrow_drop_down" at bounding box center [325, 369] width 14 height 14
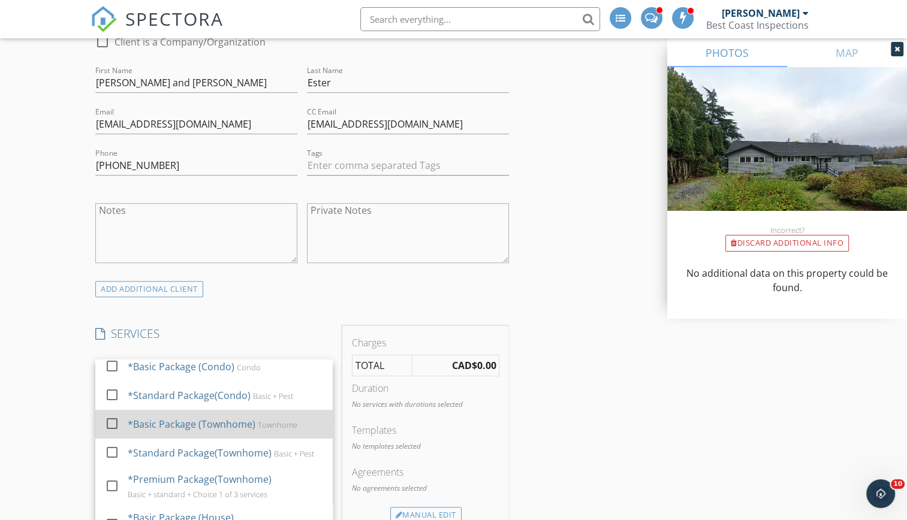
scroll to position [2, 0]
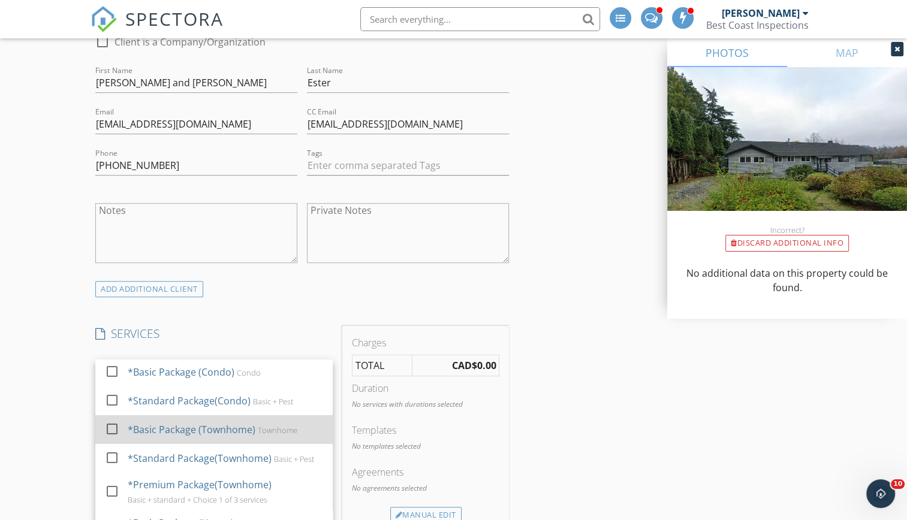
click at [111, 431] on div at bounding box center [112, 429] width 20 height 20
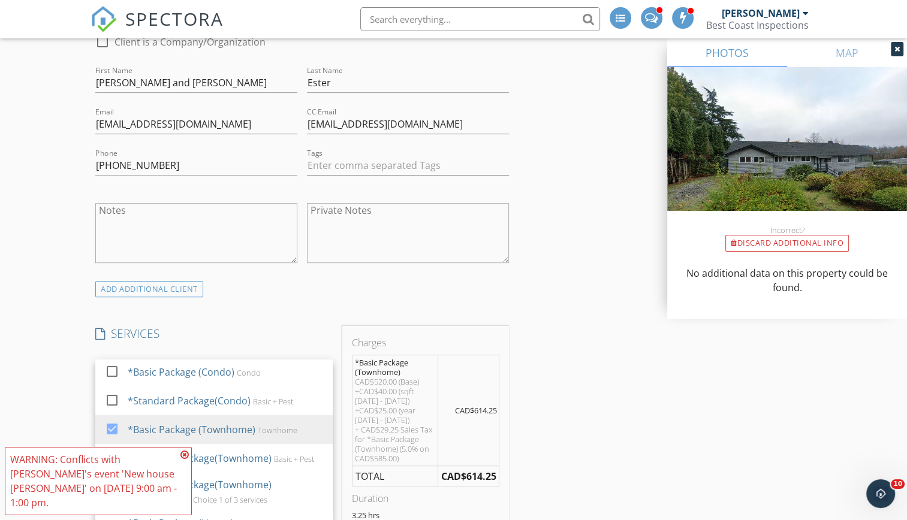
click at [185, 460] on icon at bounding box center [184, 455] width 8 height 10
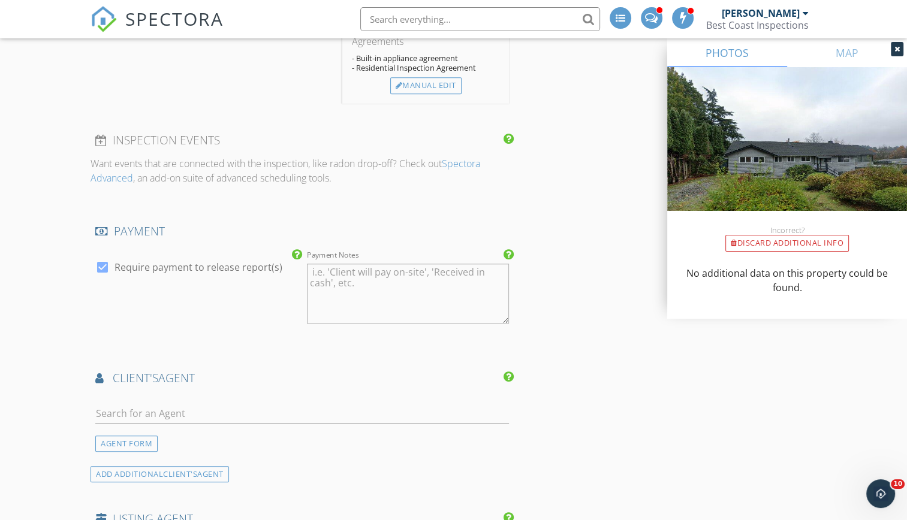
scroll to position [1139, 0]
click at [176, 402] on input "text" at bounding box center [302, 412] width 414 height 20
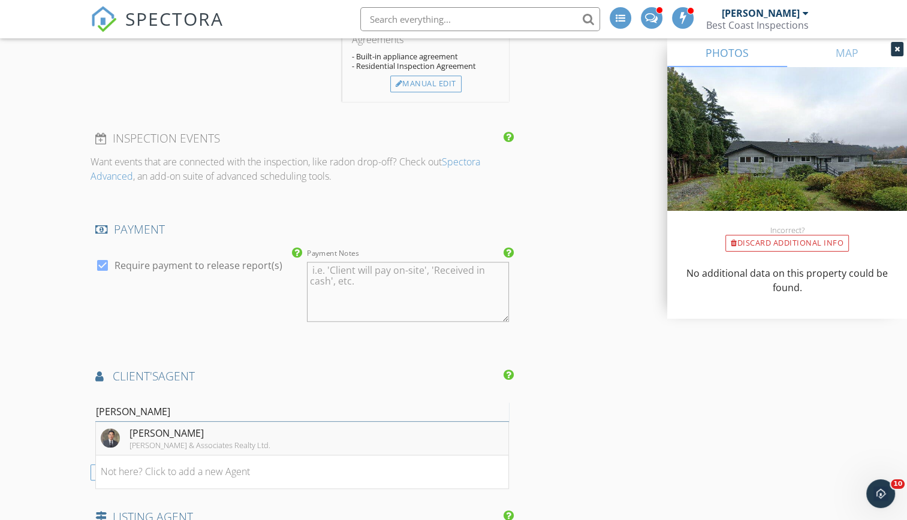
type input "Eric zam"
click at [194, 426] on div "Eric Zamora" at bounding box center [199, 433] width 141 height 14
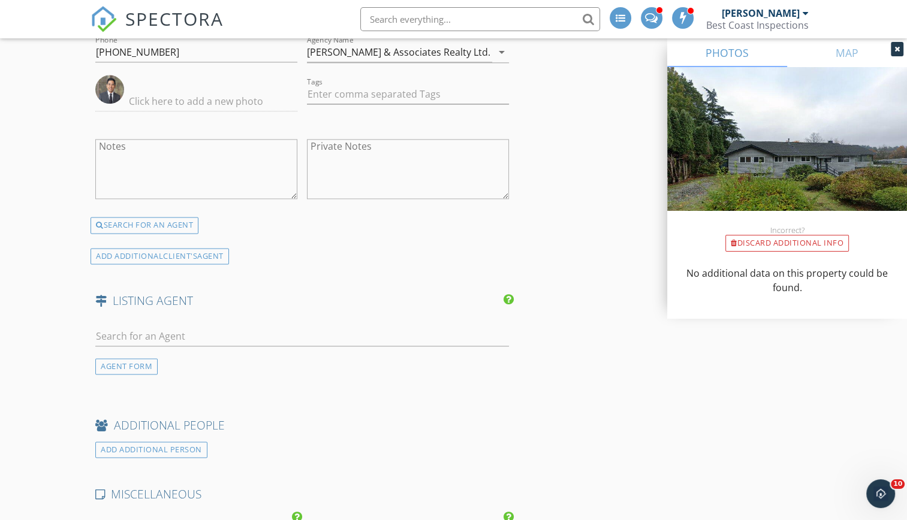
scroll to position [1584, 0]
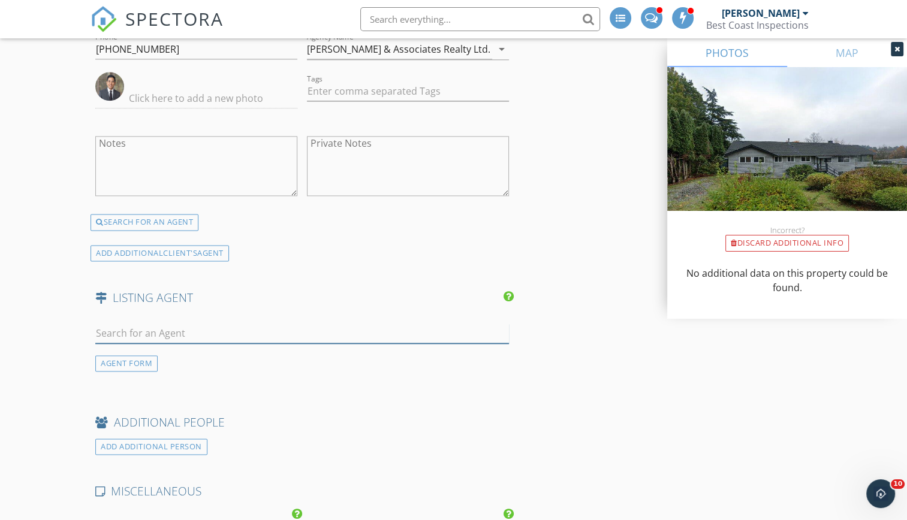
click at [128, 324] on input "text" at bounding box center [302, 334] width 414 height 20
type input "jessica ban"
click at [174, 352] on div "No results found. Click to add a new Agent" at bounding box center [191, 359] width 180 height 14
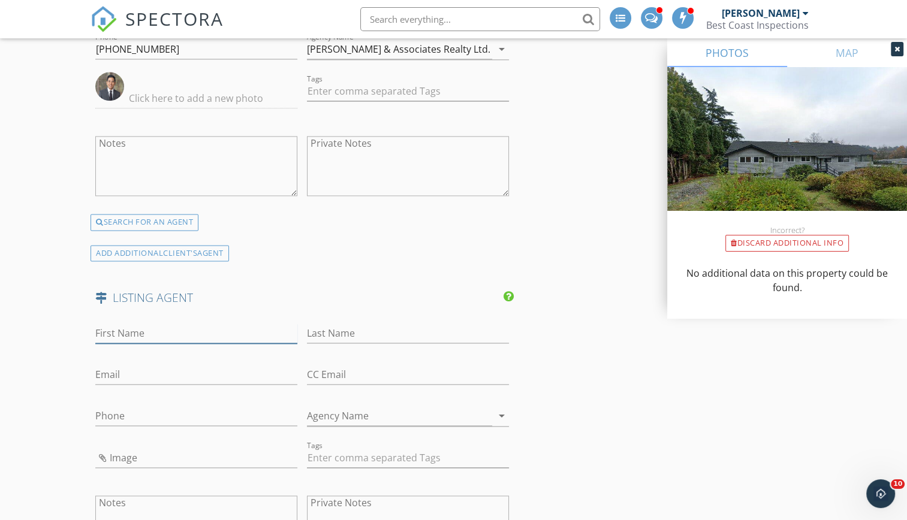
click at [108, 324] on input "First Name" at bounding box center [196, 334] width 202 height 20
type input "Jessica"
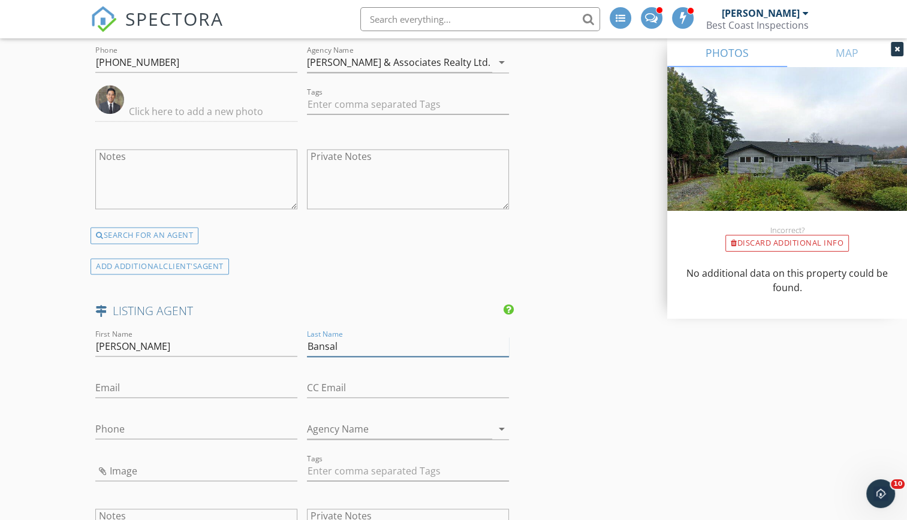
type input "Bansal"
paste input "604-314-2309"
type input "604-314-2309"
click at [342, 420] on input "Agency Name" at bounding box center [399, 430] width 185 height 20
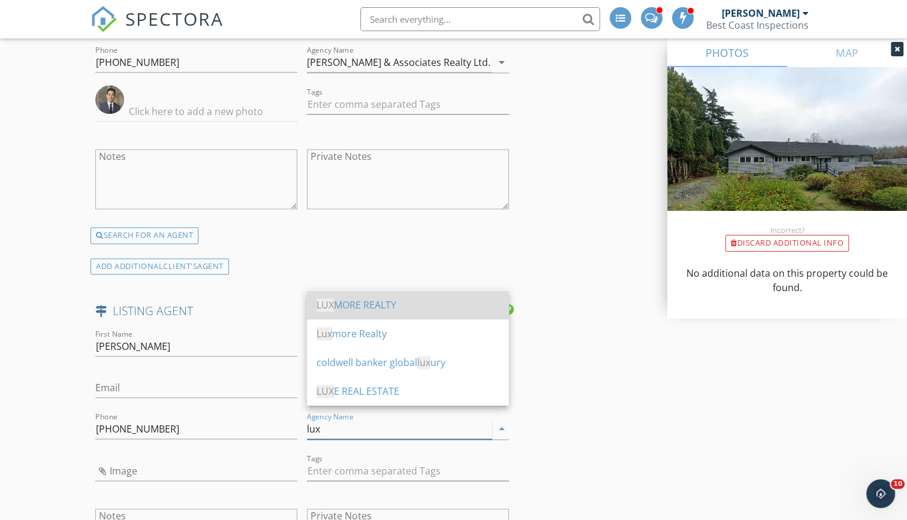
click at [372, 307] on div "LUX MORE REALTY" at bounding box center [407, 305] width 183 height 14
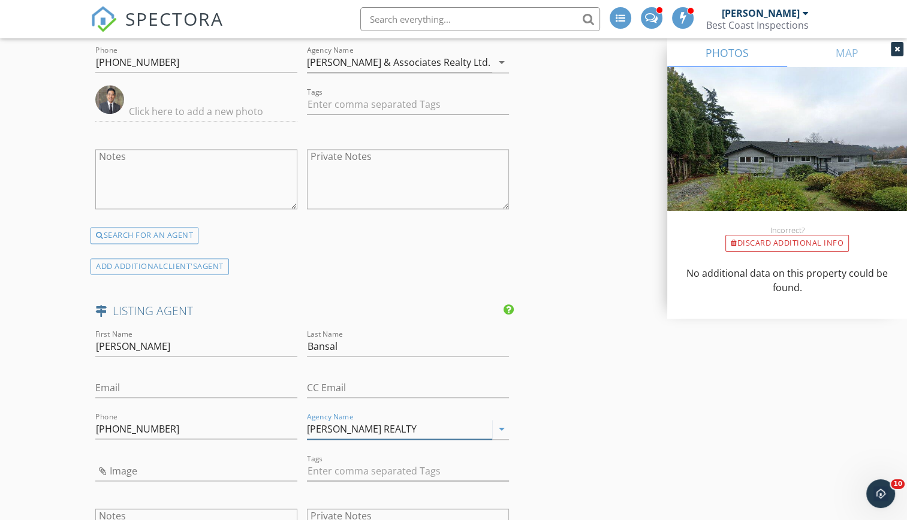
type input "LUXMORE REALTY"
paste input "bansaljess@gmail.com"
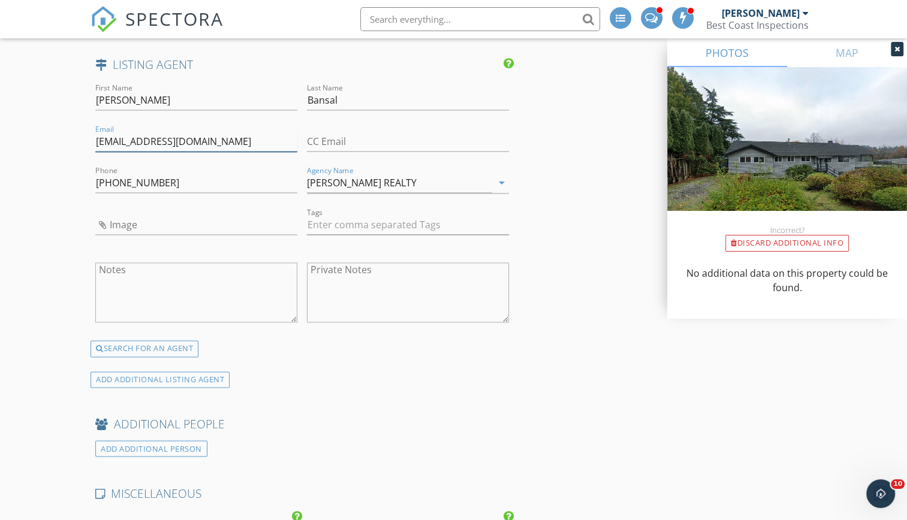
scroll to position [1963, 0]
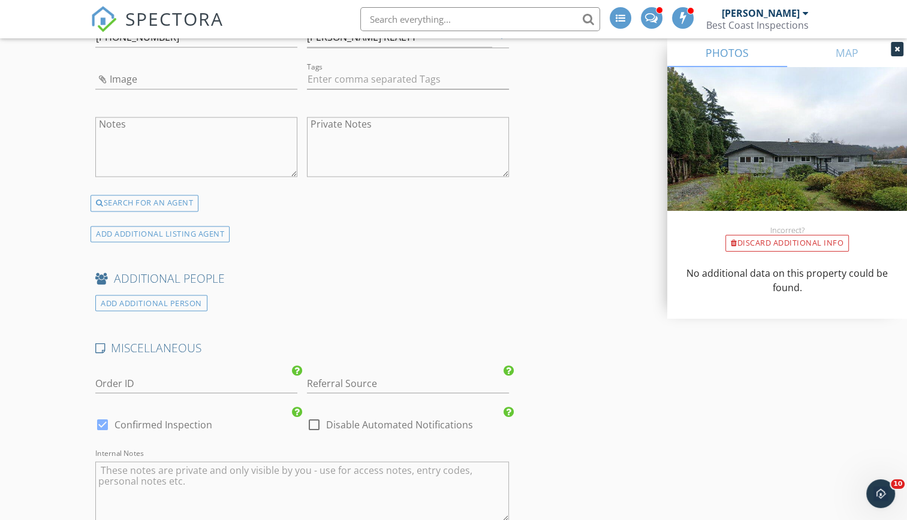
type input "bansaljess@gmail.com"
click at [331, 373] on input "Referral Source" at bounding box center [408, 383] width 202 height 20
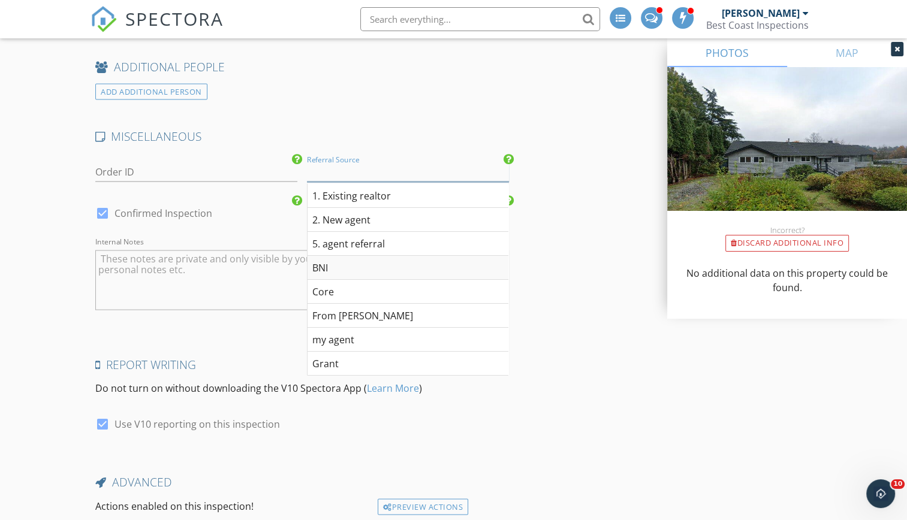
scroll to position [0, 0]
click at [349, 207] on div "2. New agent" at bounding box center [407, 219] width 201 height 24
type input "2. New agent"
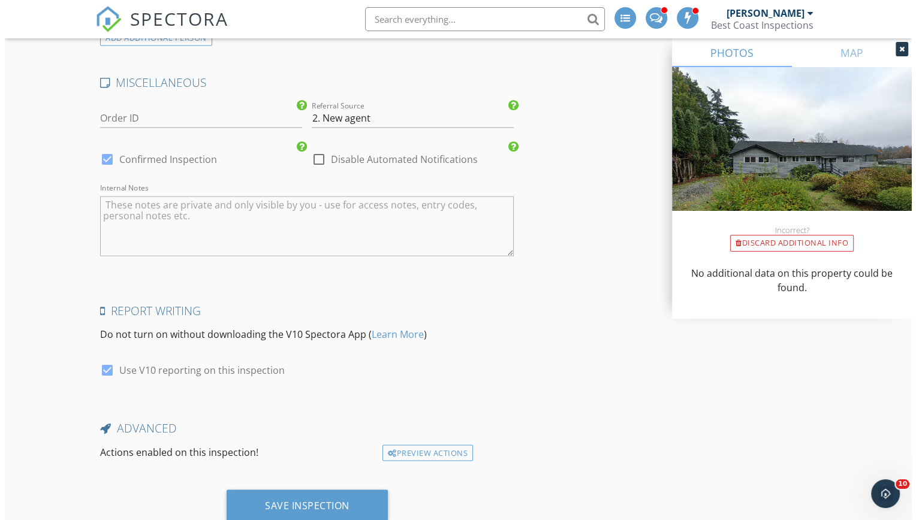
scroll to position [2251, 0]
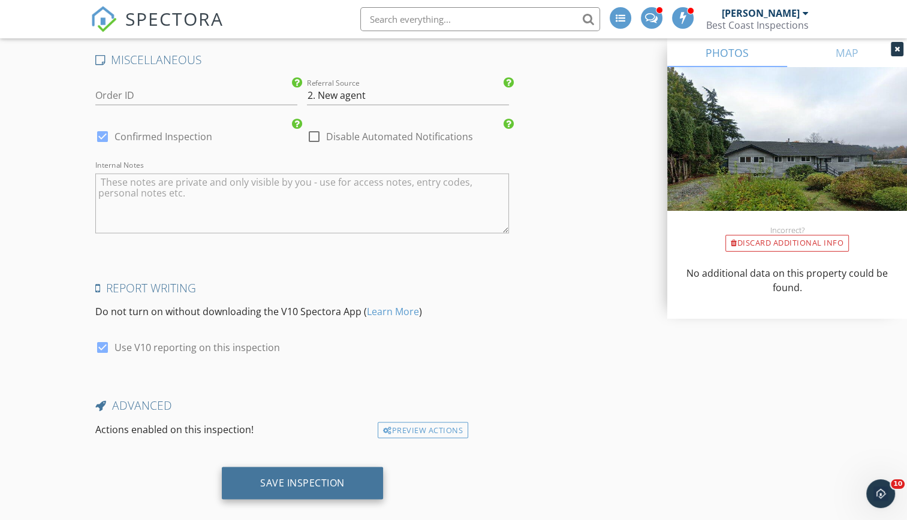
click at [328, 476] on div "Save Inspection" at bounding box center [302, 482] width 85 height 12
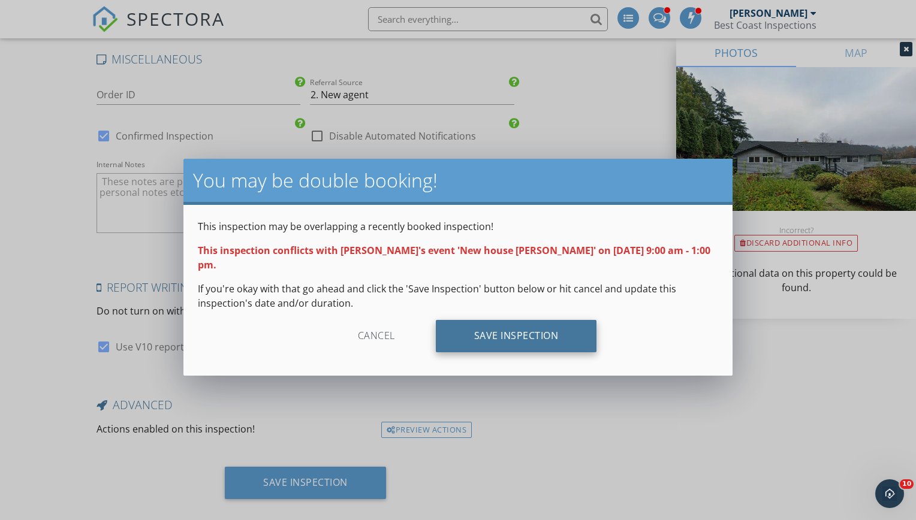
click at [520, 324] on div "Save Inspection" at bounding box center [516, 336] width 161 height 32
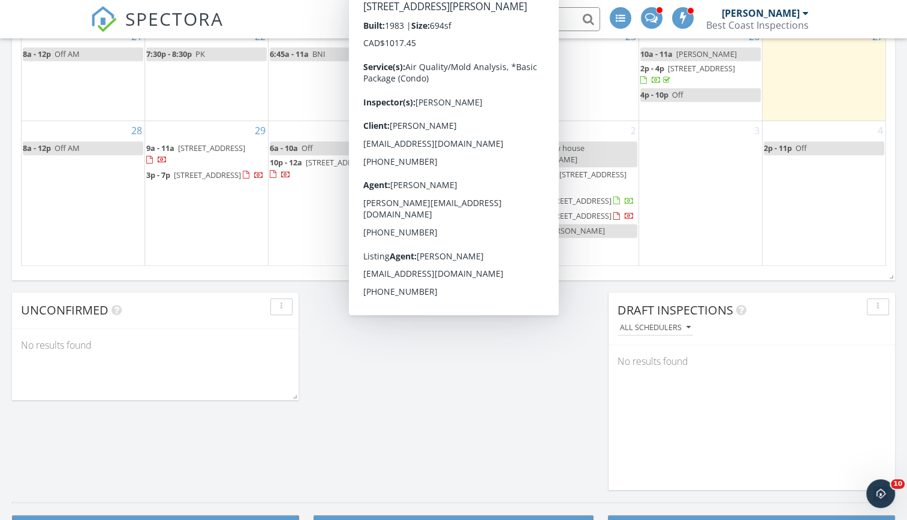
scroll to position [896, 0]
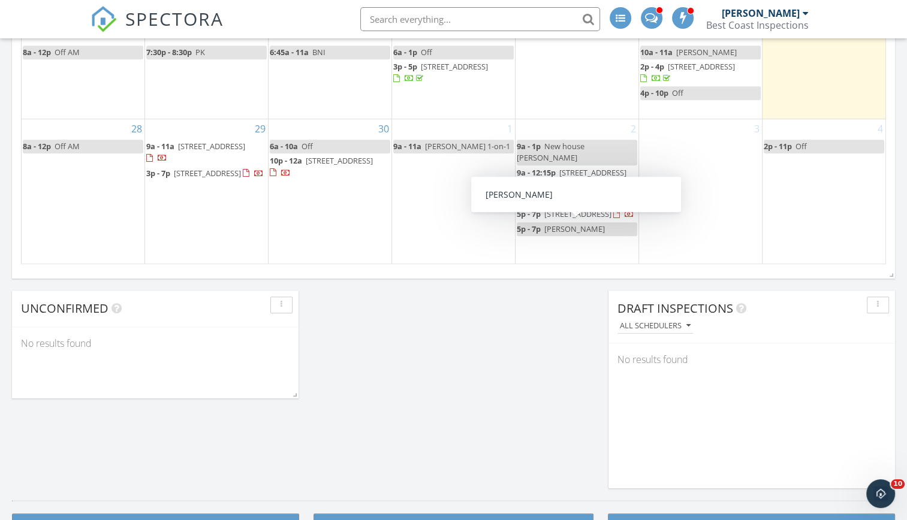
click at [580, 228] on span "Condo SILVANA" at bounding box center [574, 229] width 61 height 11
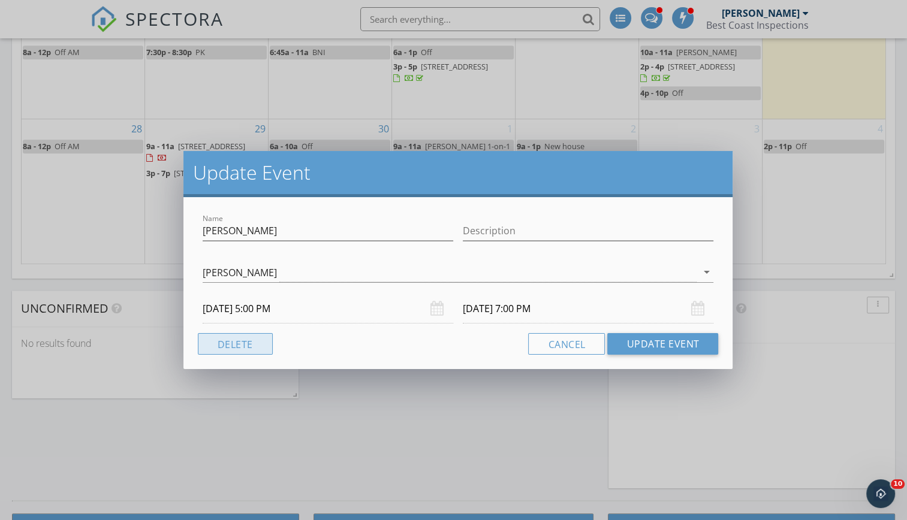
click at [255, 341] on button "Delete" at bounding box center [235, 344] width 75 height 22
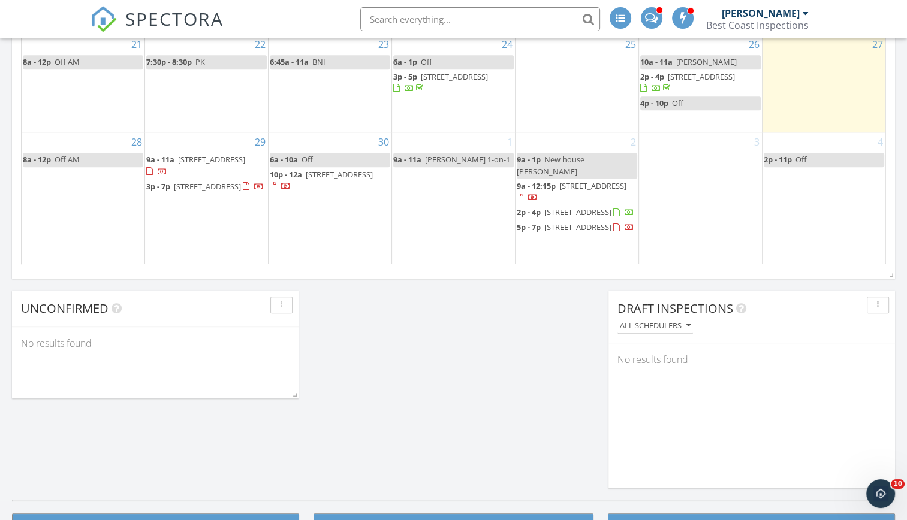
click at [565, 154] on span "New house ERIC" at bounding box center [551, 165] width 68 height 22
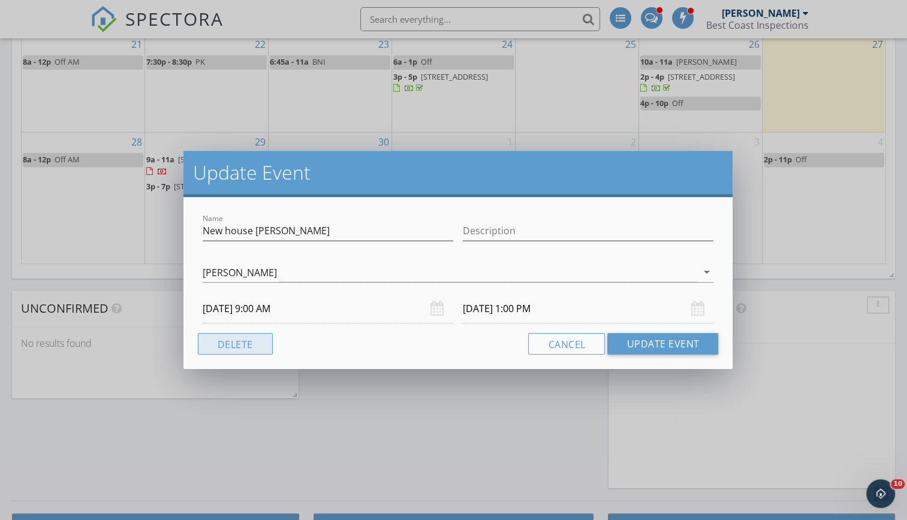
click at [233, 342] on button "Delete" at bounding box center [235, 344] width 75 height 22
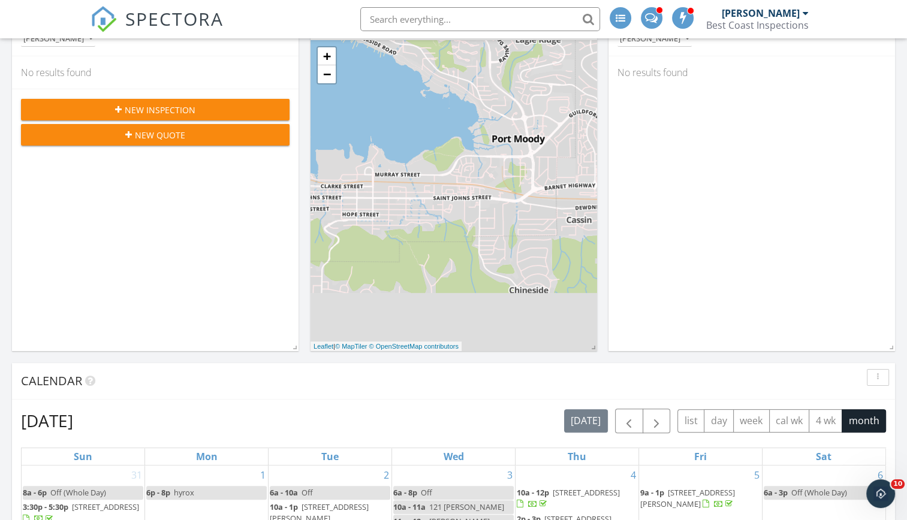
scroll to position [0, 0]
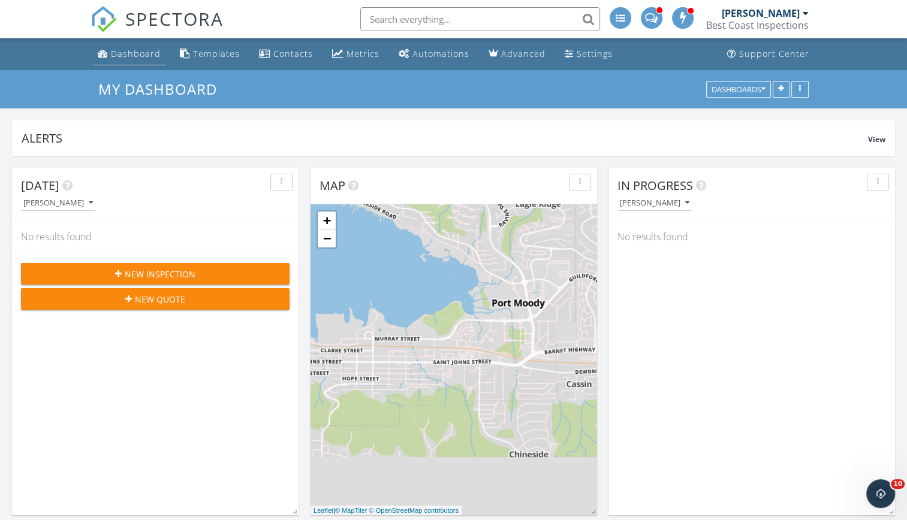
click at [141, 59] on link "Dashboard" at bounding box center [129, 54] width 73 height 22
